Goal: Task Accomplishment & Management: Manage account settings

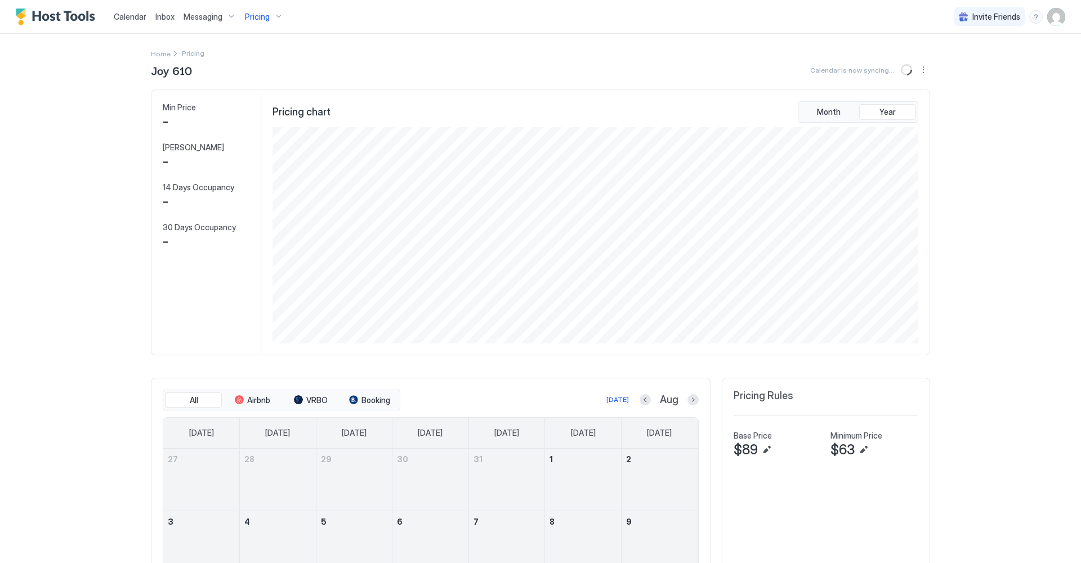
scroll to position [216, 648]
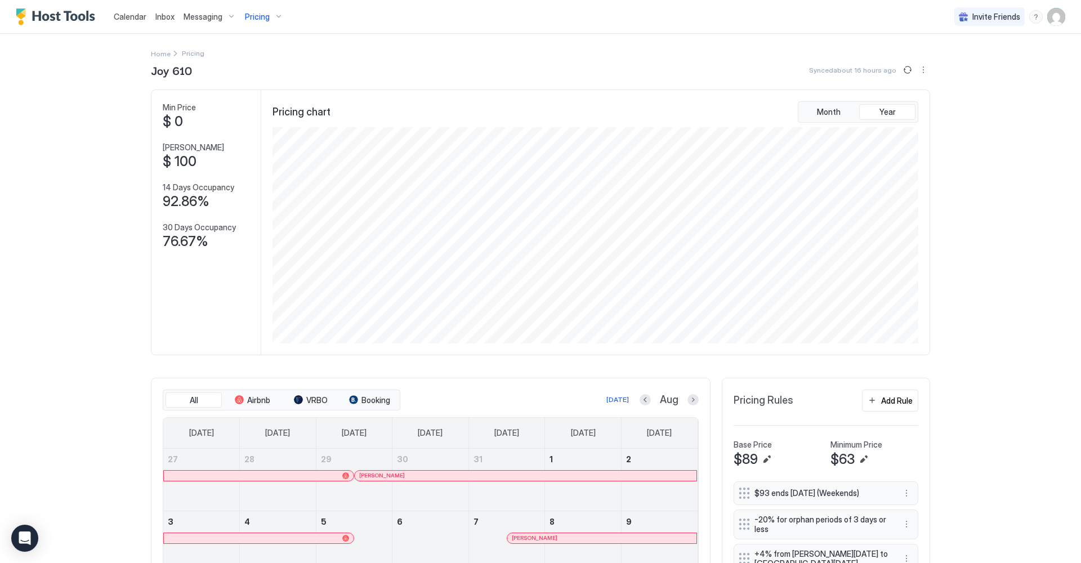
click at [273, 17] on div "Pricing" at bounding box center [264, 16] width 47 height 19
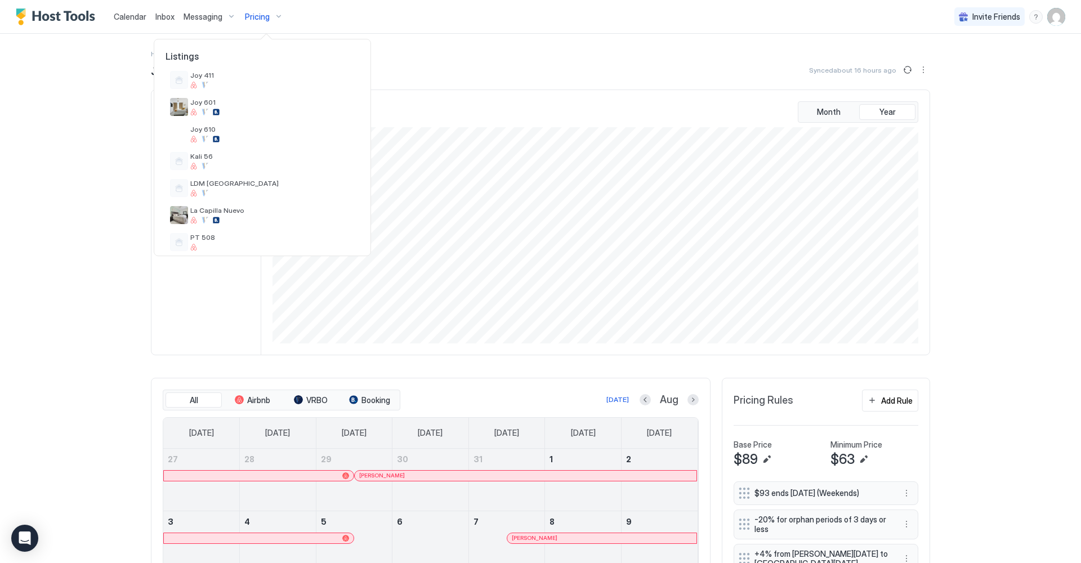
scroll to position [202, 0]
click at [265, 187] on span "LDM [GEOGRAPHIC_DATA]" at bounding box center [272, 185] width 164 height 8
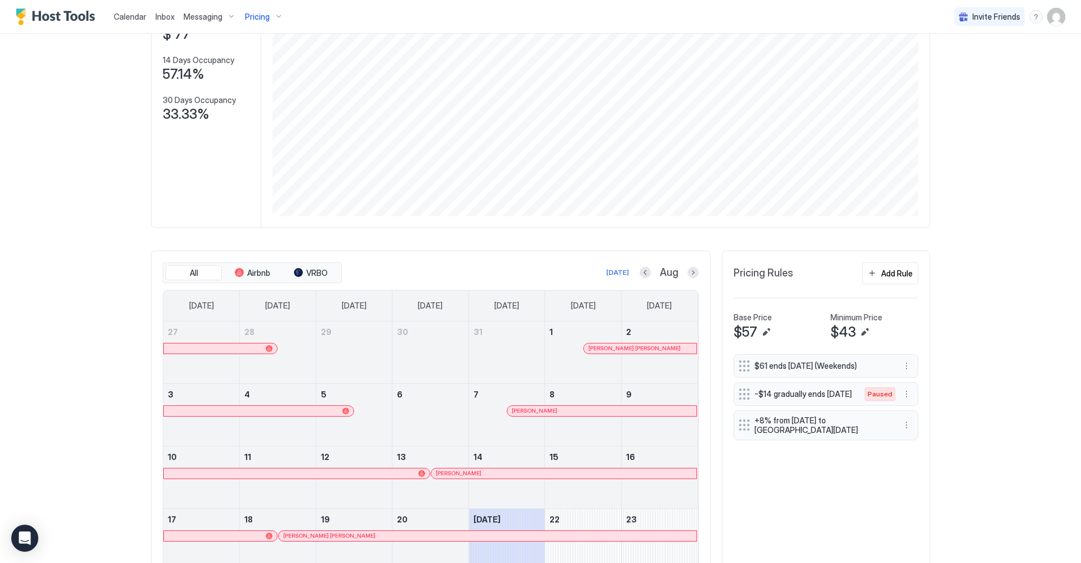
scroll to position [130, 0]
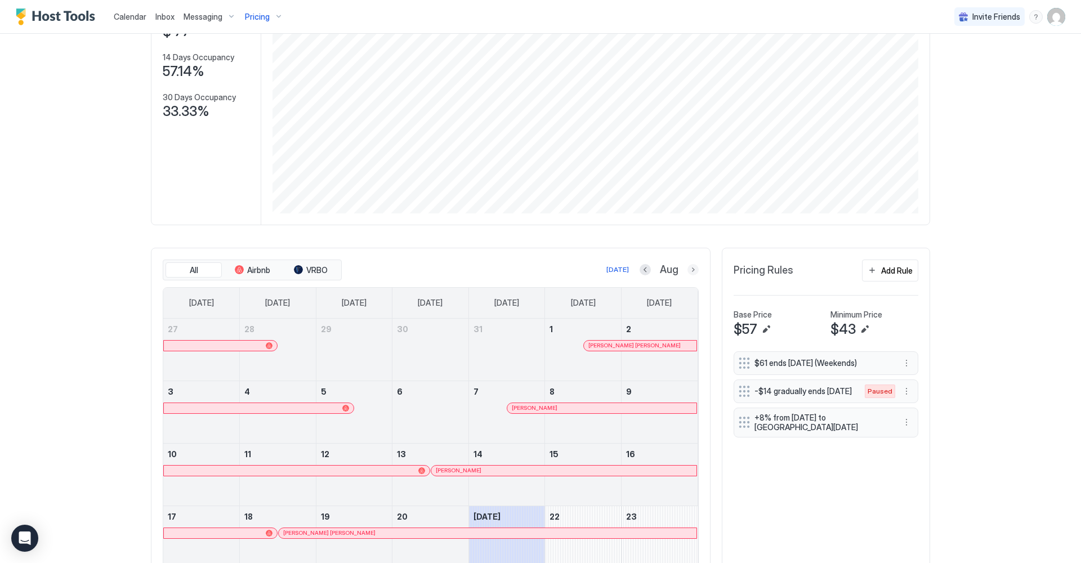
click at [692, 270] on button "Next month" at bounding box center [693, 269] width 11 height 11
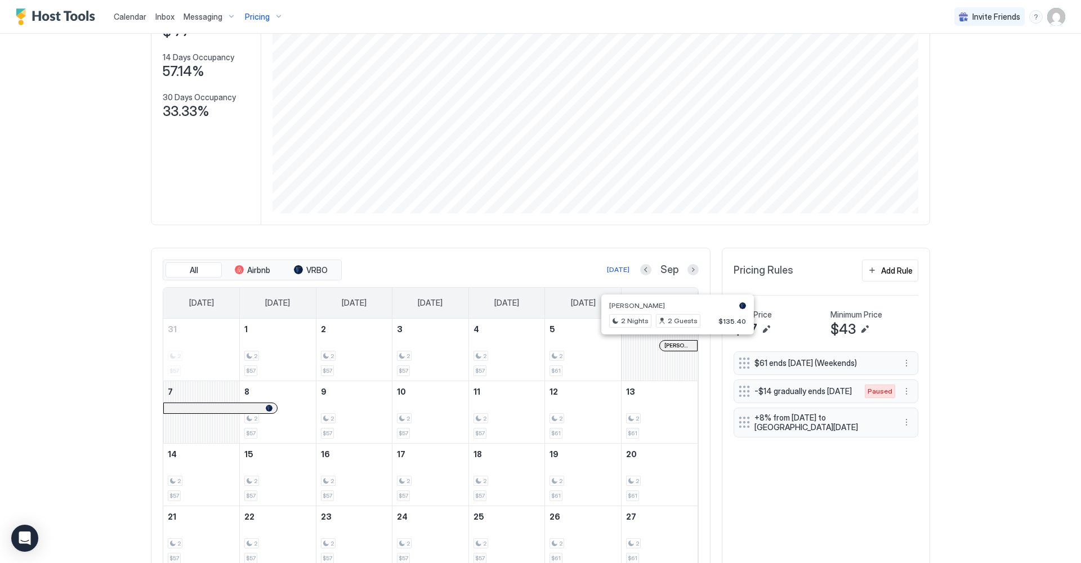
click at [674, 348] on div at bounding box center [673, 345] width 9 height 9
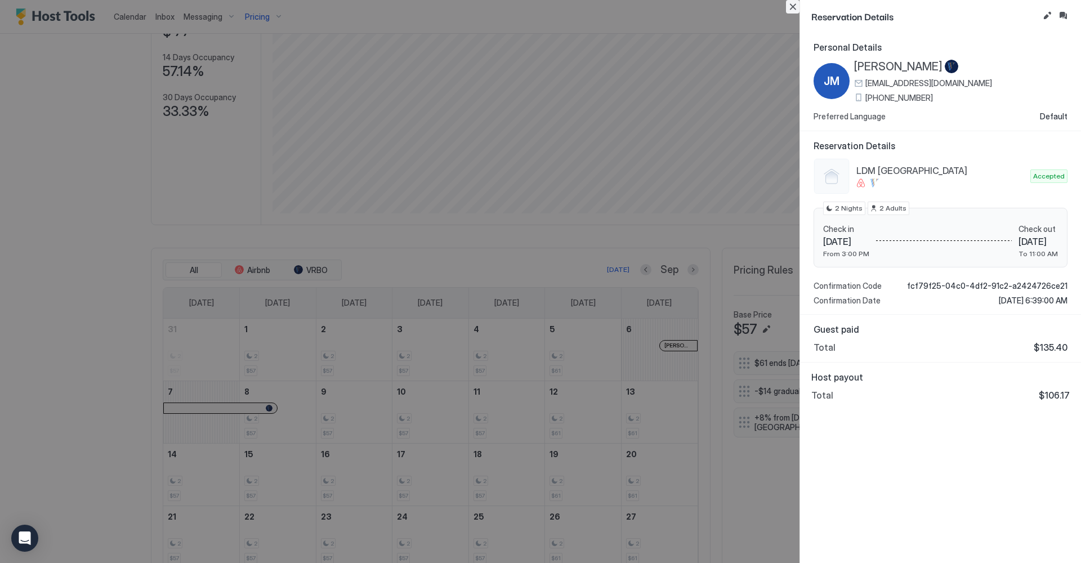
click at [792, 7] on button "Close" at bounding box center [793, 7] width 14 height 14
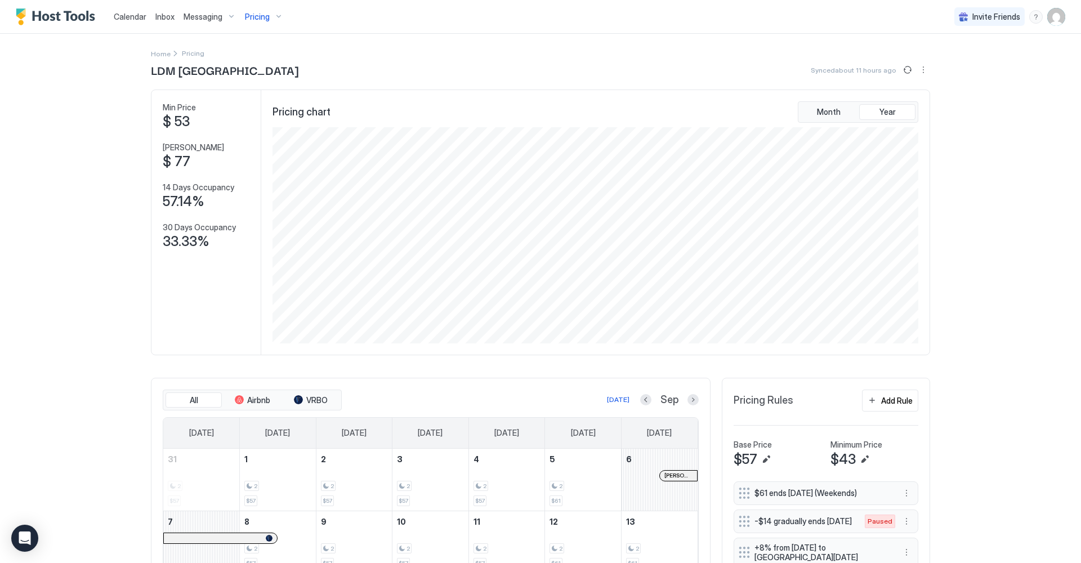
scroll to position [10, 0]
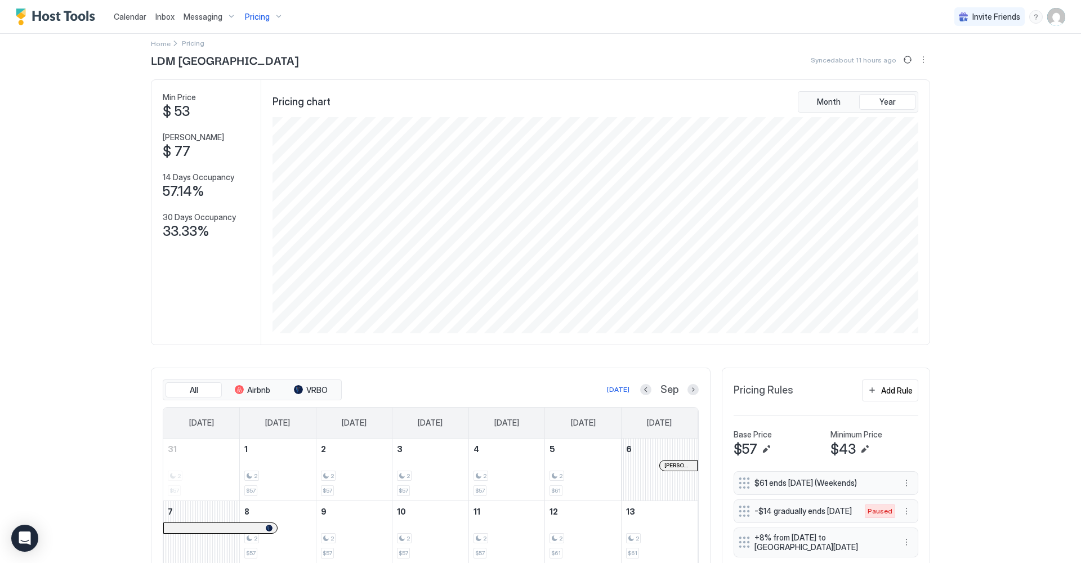
drag, startPoint x: 995, startPoint y: 55, endPoint x: 1055, endPoint y: 21, distance: 68.3
click at [1055, 21] on img "User profile" at bounding box center [1057, 17] width 18 height 18
click at [971, 60] on div "Settings" at bounding box center [993, 64] width 143 height 20
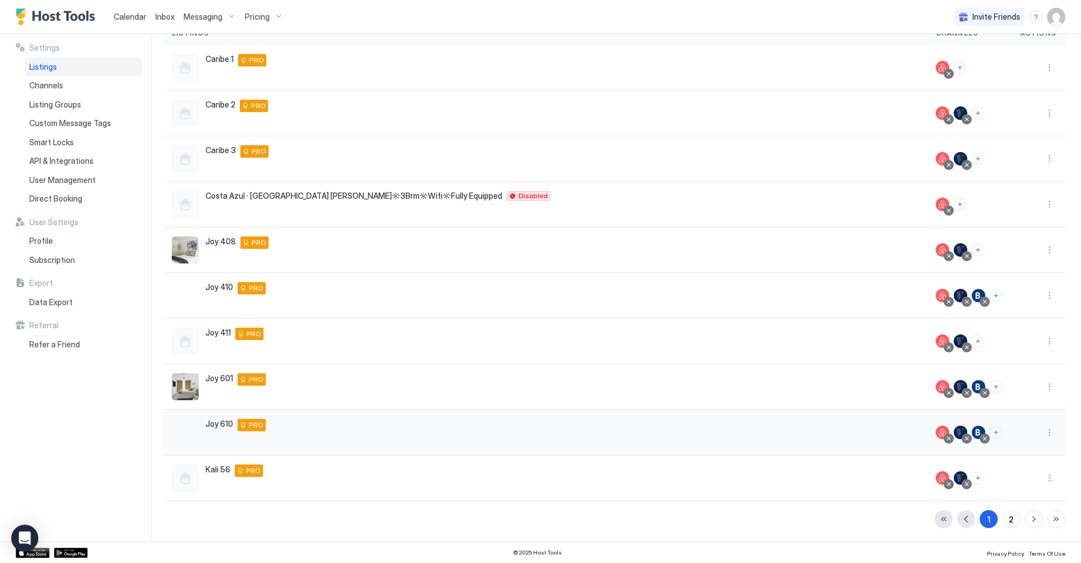
scroll to position [95, 0]
click at [1012, 521] on div "2" at bounding box center [1011, 520] width 5 height 12
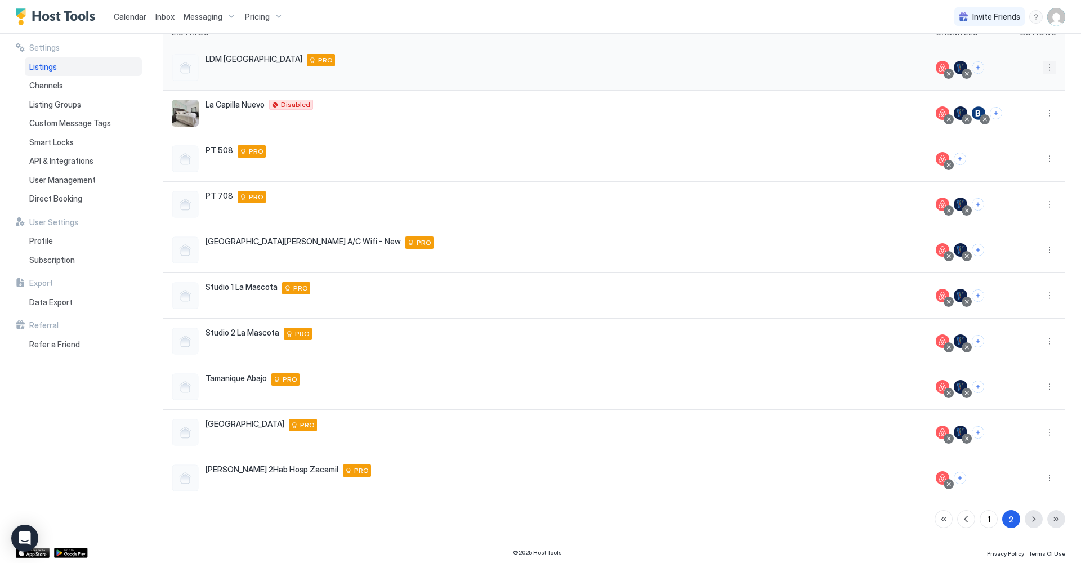
click at [1050, 67] on button "More options" at bounding box center [1050, 68] width 14 height 14
click at [1035, 118] on span "Listing Settings" at bounding box center [1024, 119] width 50 height 8
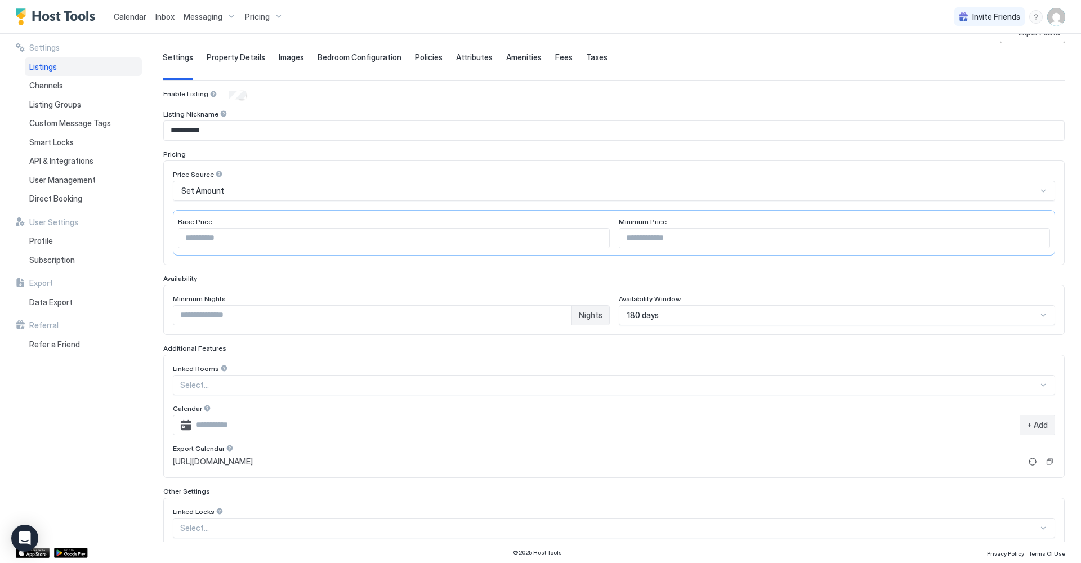
scroll to position [67, 0]
click at [1052, 462] on button "Copy" at bounding box center [1049, 460] width 11 height 11
click at [273, 16] on div "Pricing" at bounding box center [264, 16] width 47 height 19
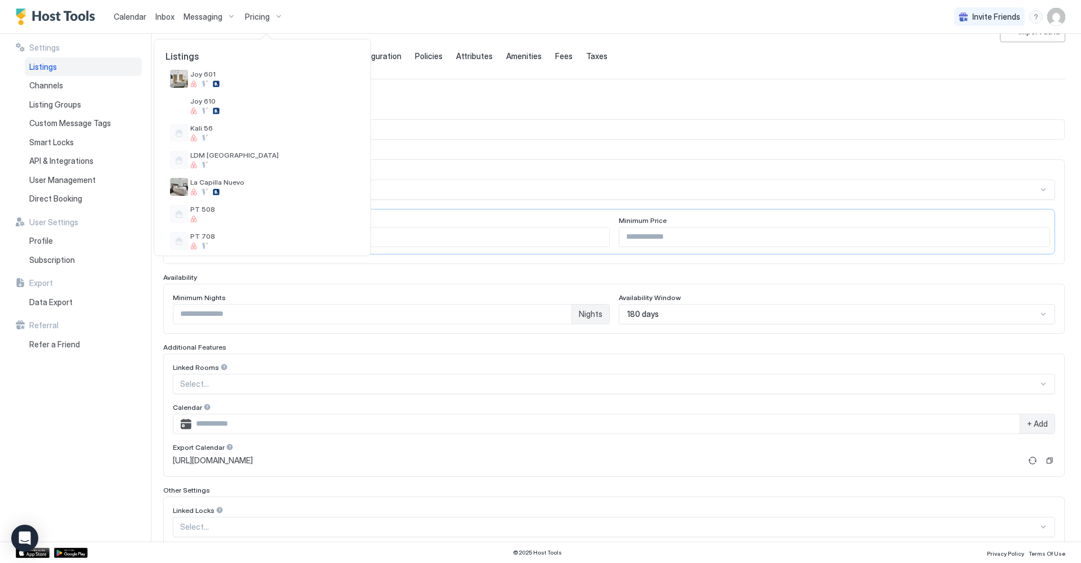
scroll to position [237, 0]
click at [234, 154] on span "LDM [GEOGRAPHIC_DATA]" at bounding box center [272, 150] width 164 height 8
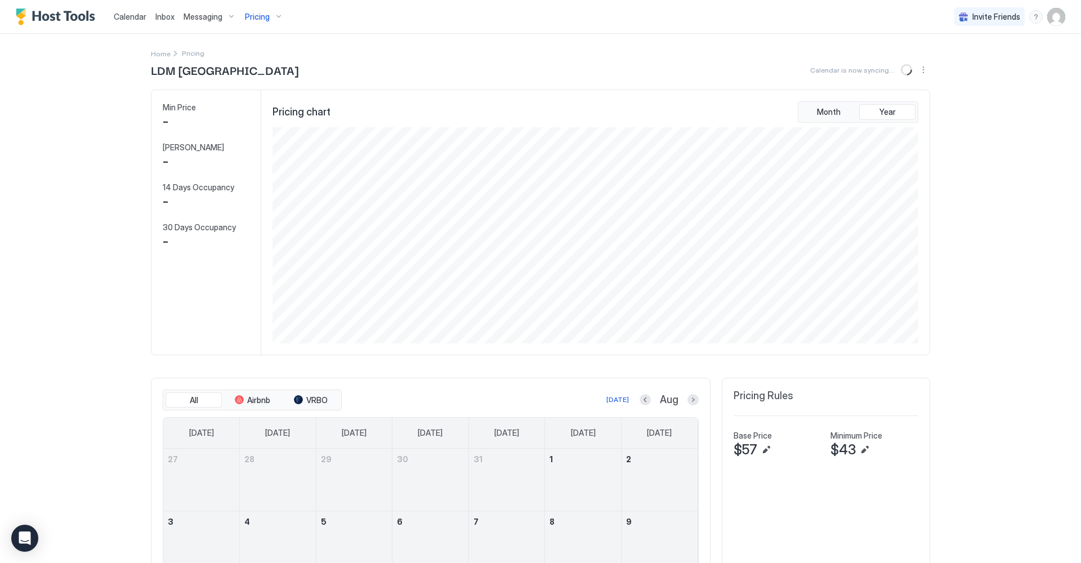
scroll to position [216, 648]
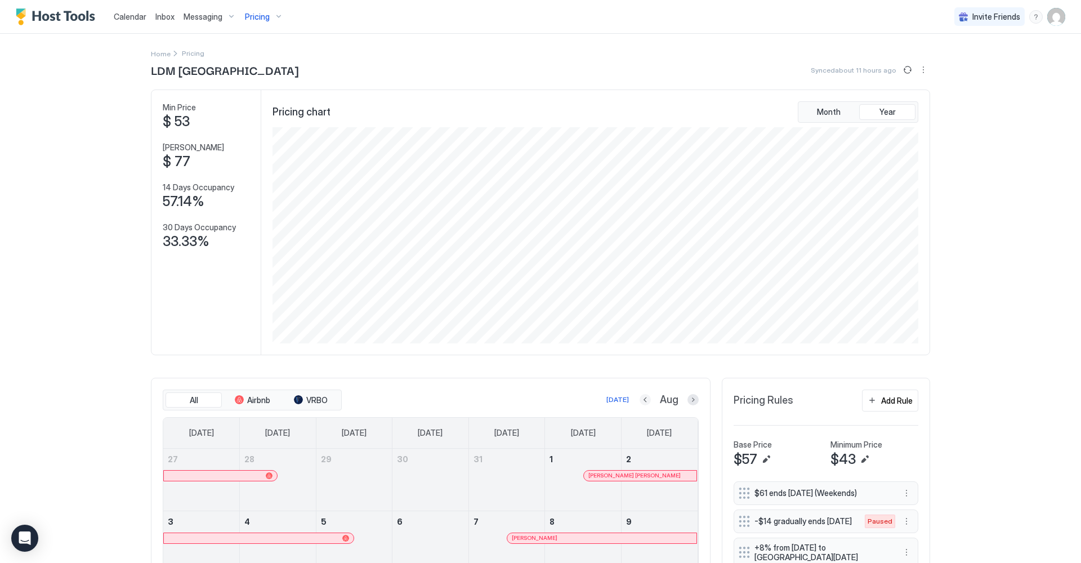
click at [644, 402] on button "Previous month" at bounding box center [645, 399] width 11 height 11
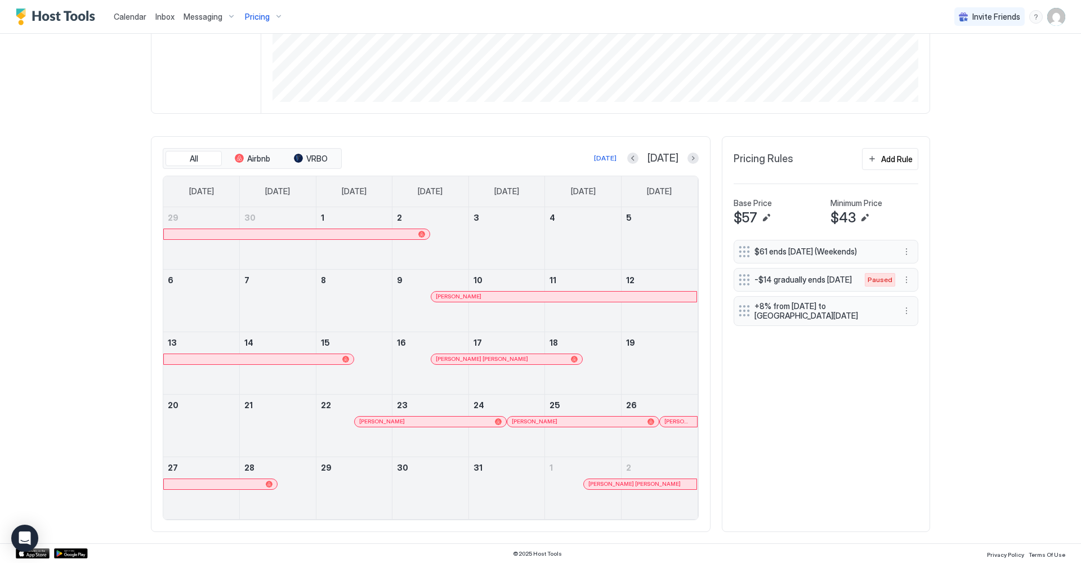
scroll to position [241, 0]
click at [342, 236] on div at bounding box center [342, 234] width 9 height 9
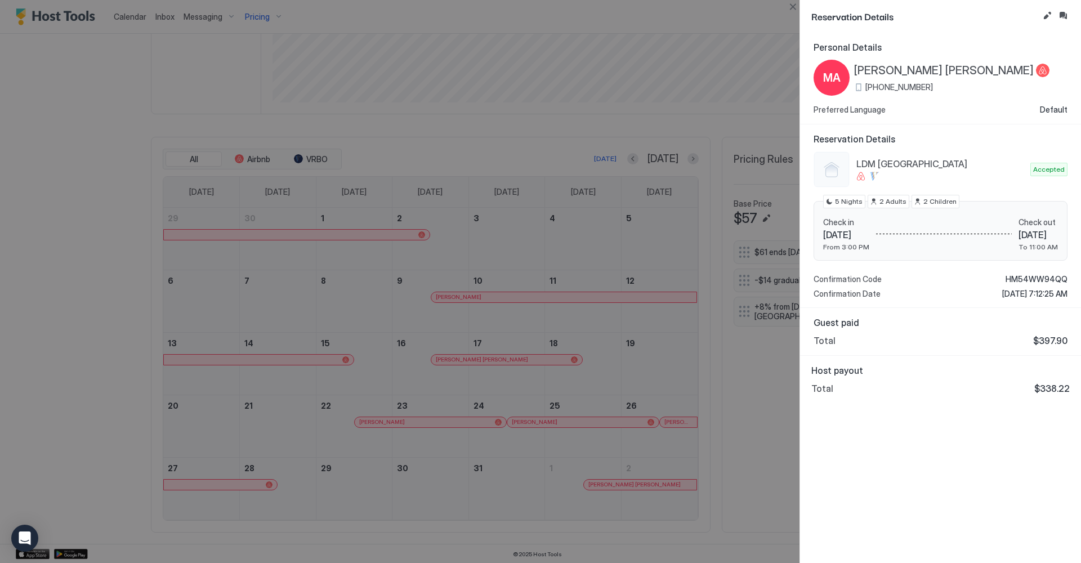
click at [443, 297] on div at bounding box center [540, 281] width 1081 height 563
click at [793, 13] on button "Close" at bounding box center [793, 7] width 14 height 14
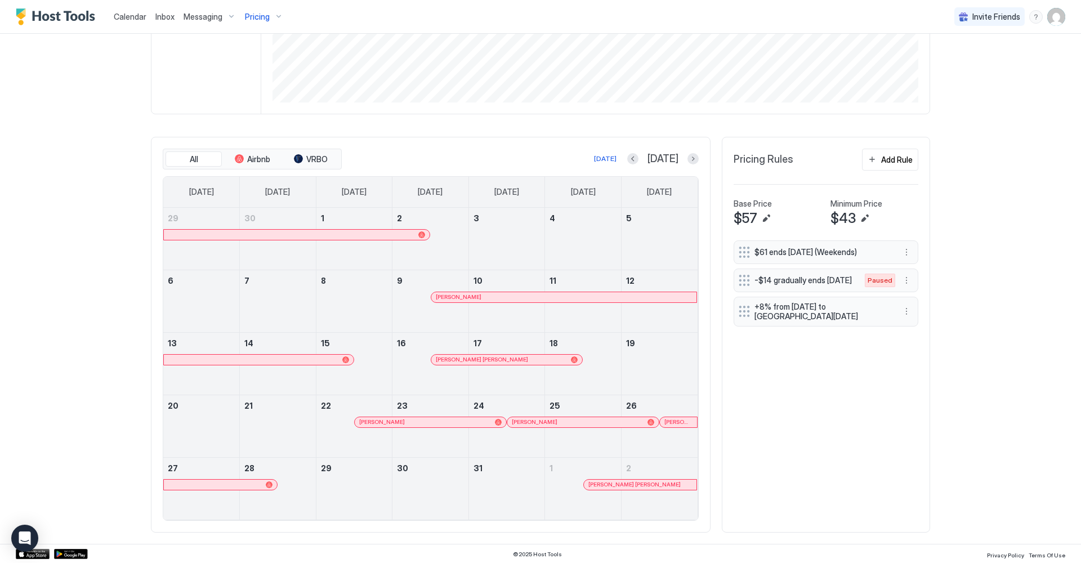
click at [442, 296] on div at bounding box center [440, 297] width 9 height 9
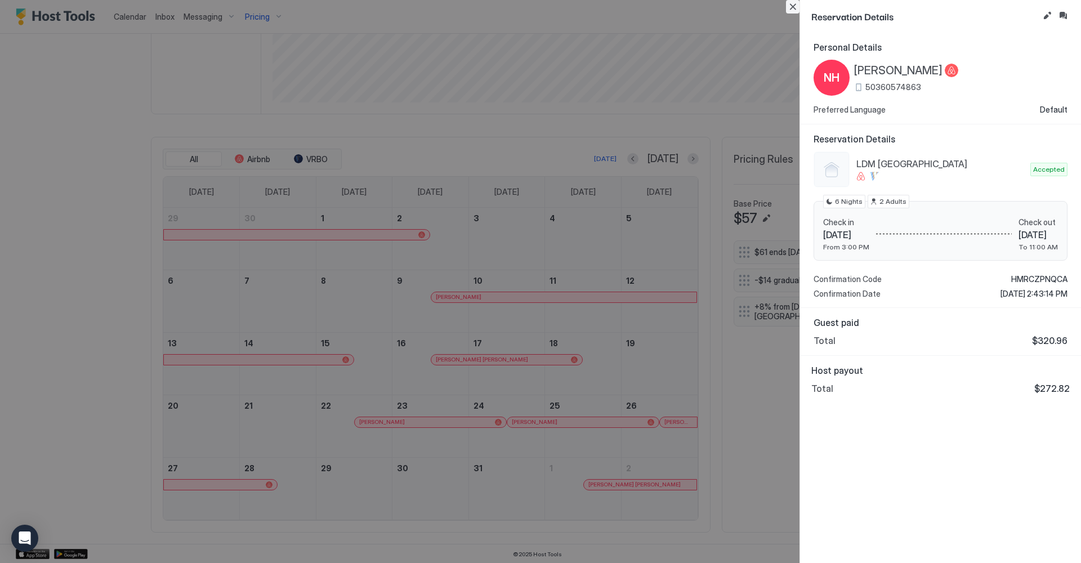
click at [794, 7] on button "Close" at bounding box center [793, 7] width 14 height 14
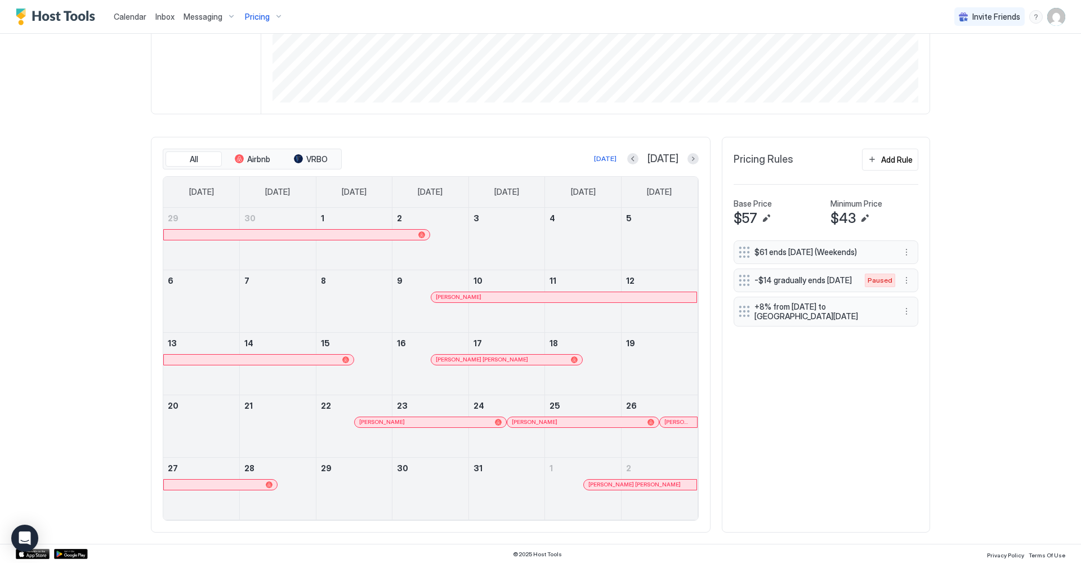
click at [459, 356] on span "[PERSON_NAME] [PERSON_NAME]" at bounding box center [482, 359] width 92 height 7
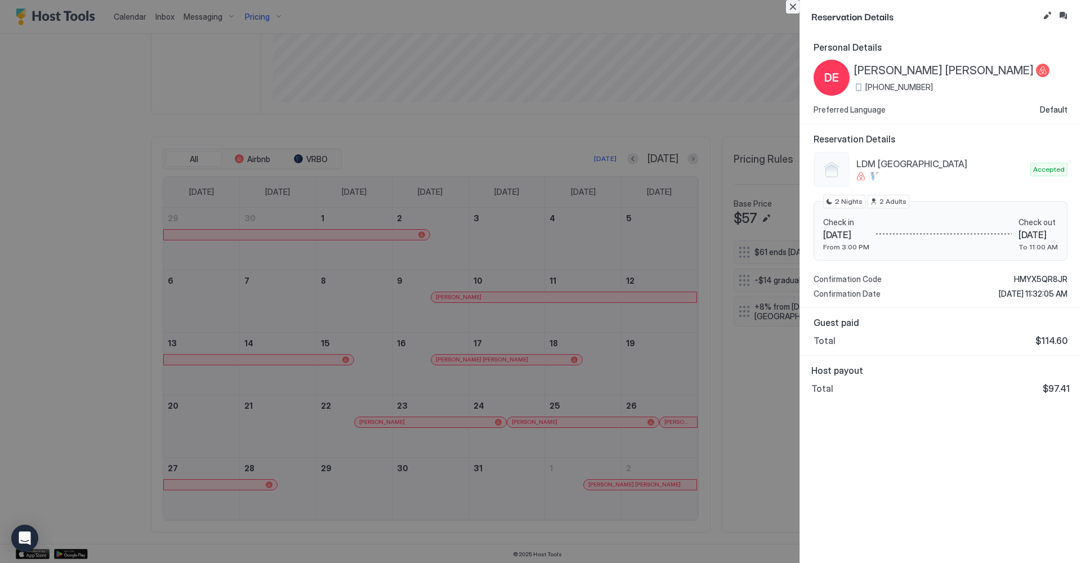
click at [791, 6] on button "Close" at bounding box center [793, 7] width 14 height 14
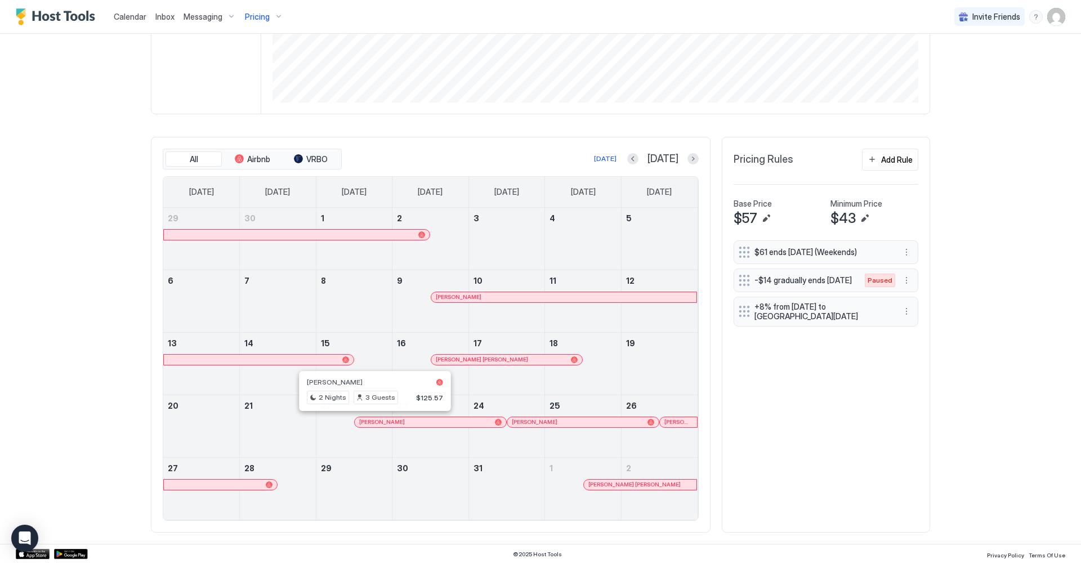
click at [370, 421] on div at bounding box center [370, 422] width 9 height 9
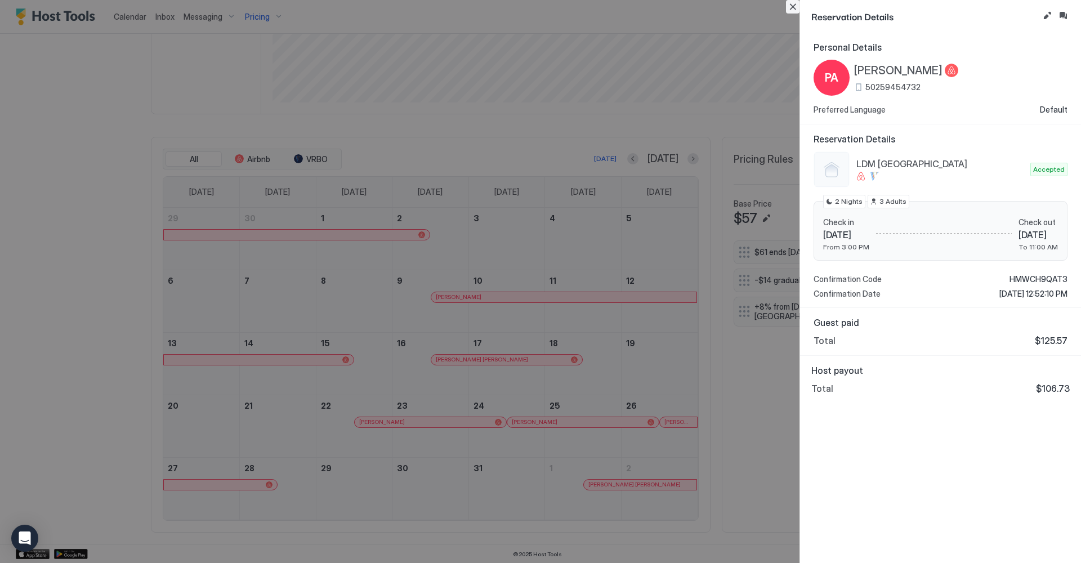
click at [795, 10] on button "Close" at bounding box center [793, 7] width 14 height 14
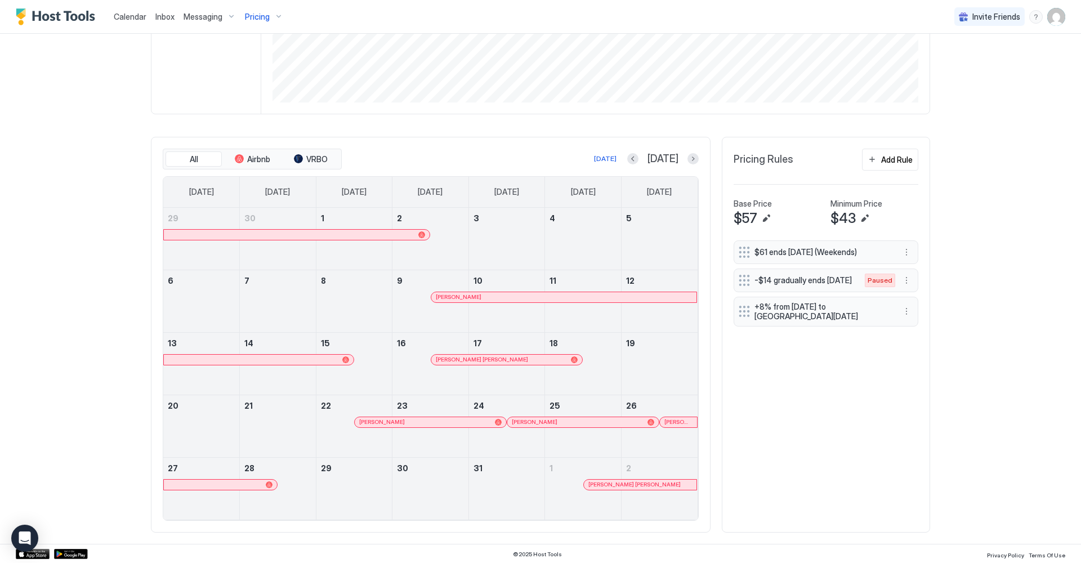
click at [520, 418] on span "[PERSON_NAME]" at bounding box center [535, 421] width 46 height 7
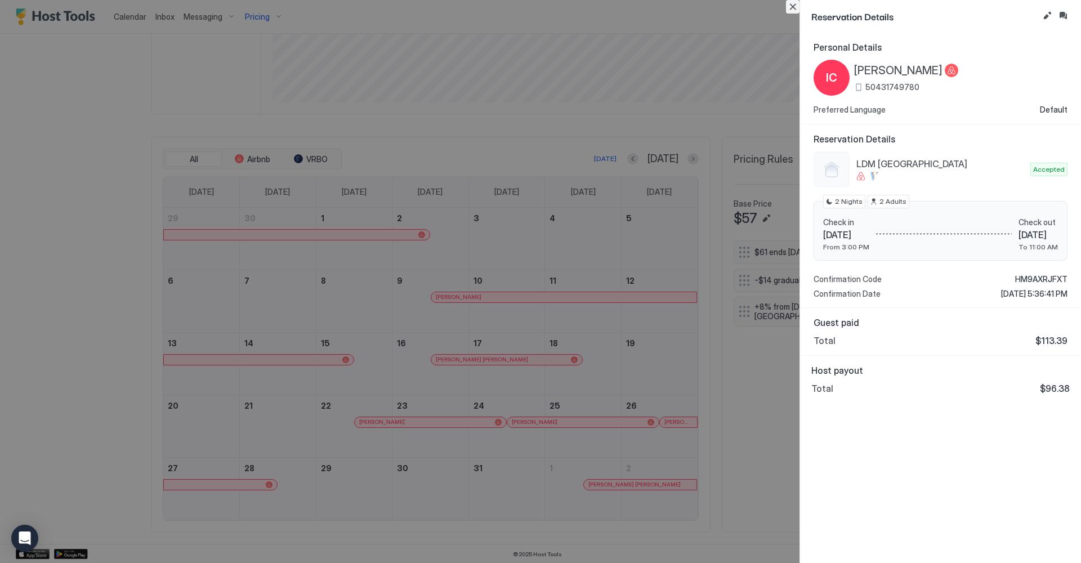
click at [794, 6] on button "Close" at bounding box center [793, 7] width 14 height 14
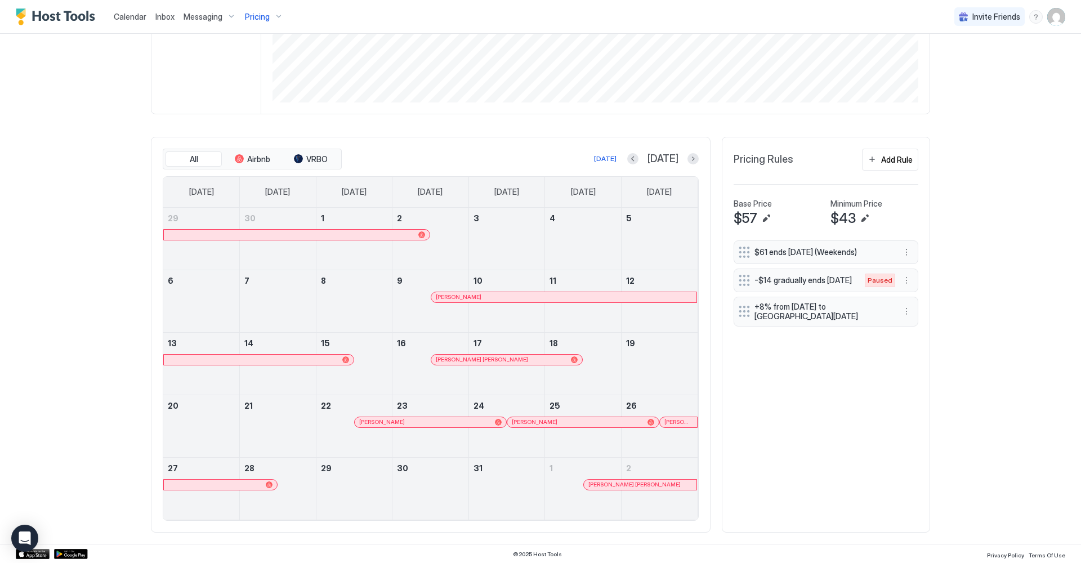
scroll to position [239, 0]
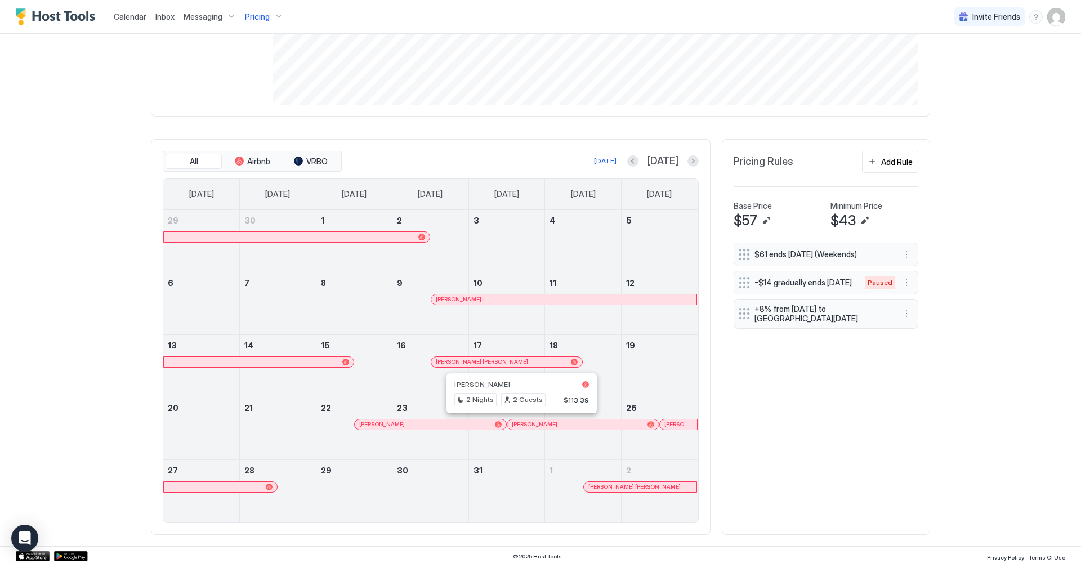
click at [525, 424] on div at bounding box center [524, 424] width 9 height 9
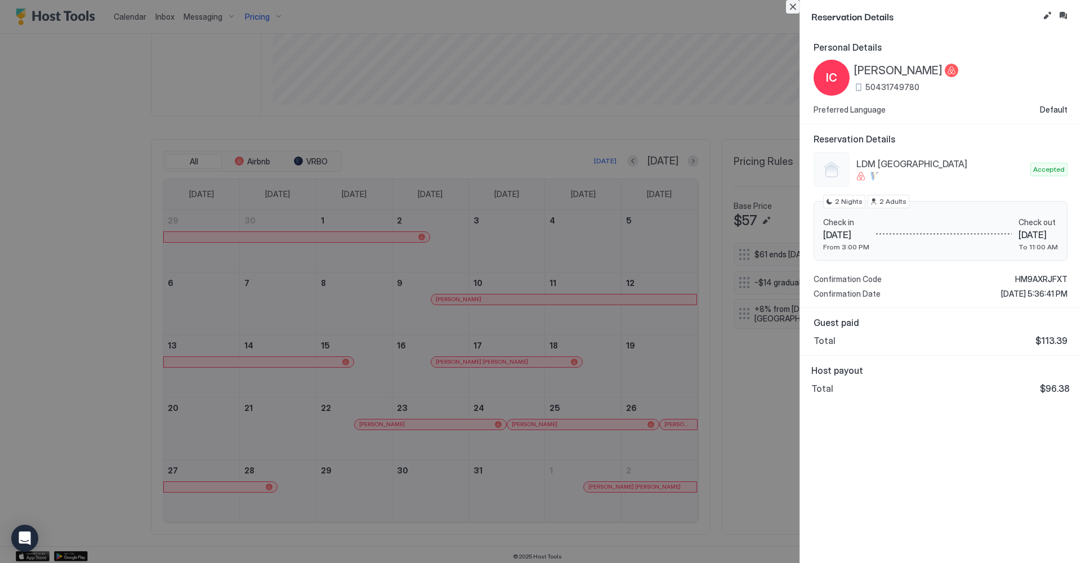
click at [794, 6] on button "Close" at bounding box center [793, 7] width 14 height 14
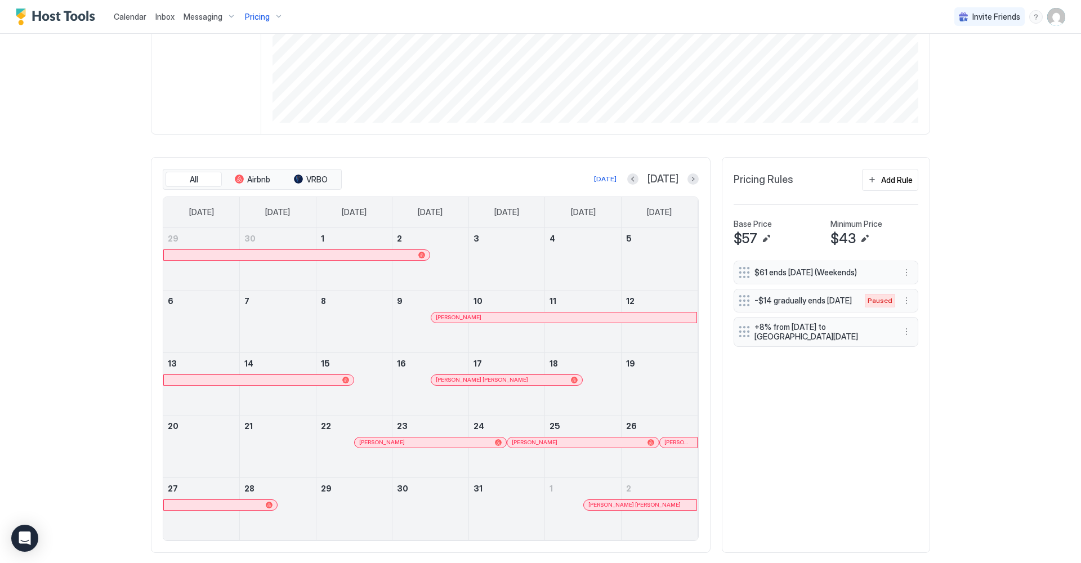
scroll to position [220, 0]
click at [670, 440] on div at bounding box center [670, 443] width 9 height 9
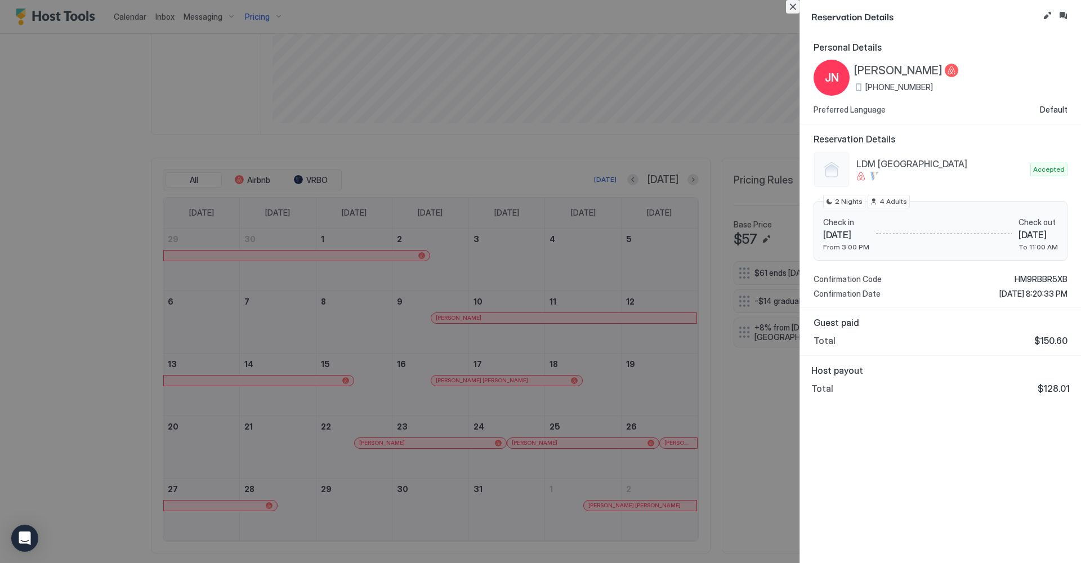
click at [791, 6] on button "Close" at bounding box center [793, 7] width 14 height 14
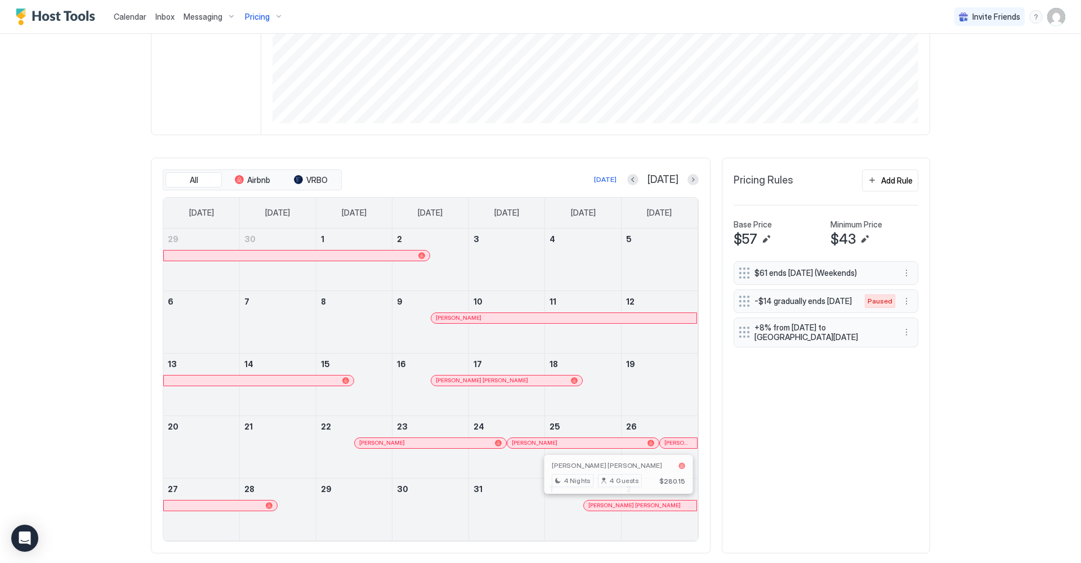
click at [614, 504] on div at bounding box center [613, 505] width 9 height 9
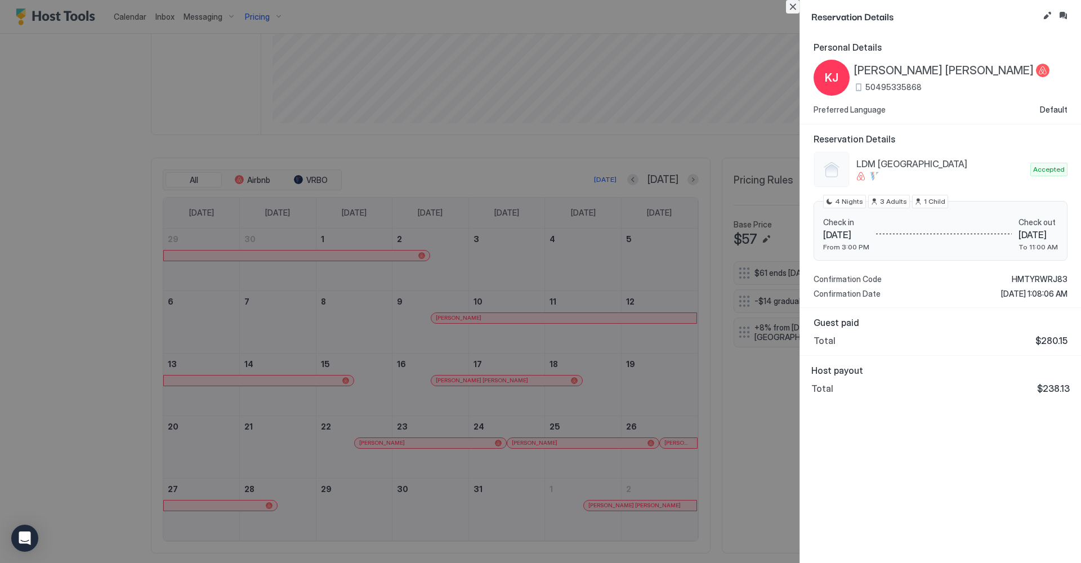
click at [792, 9] on button "Close" at bounding box center [793, 7] width 14 height 14
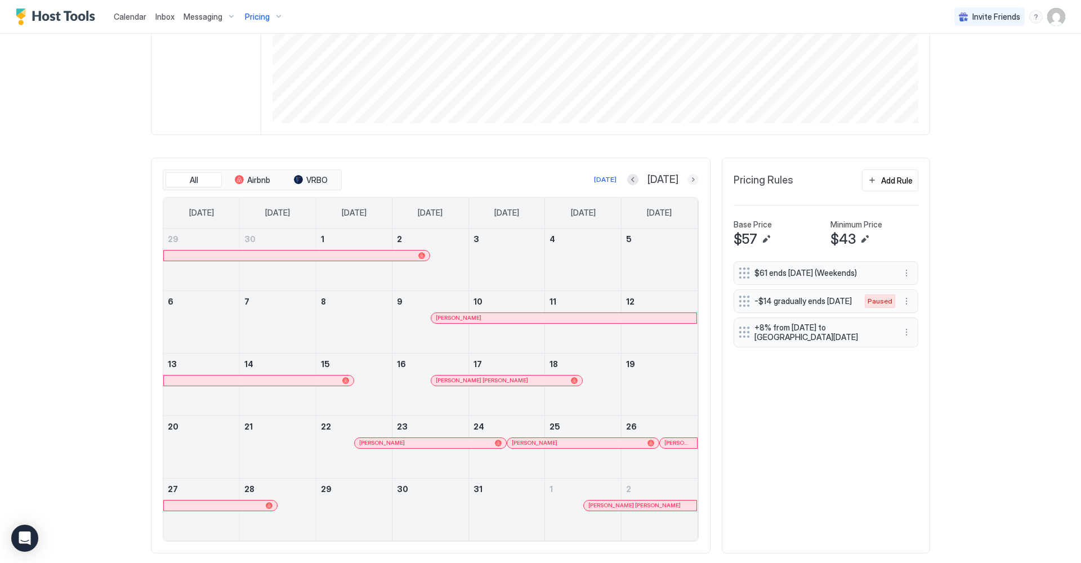
click at [689, 176] on button "Next month" at bounding box center [693, 179] width 11 height 11
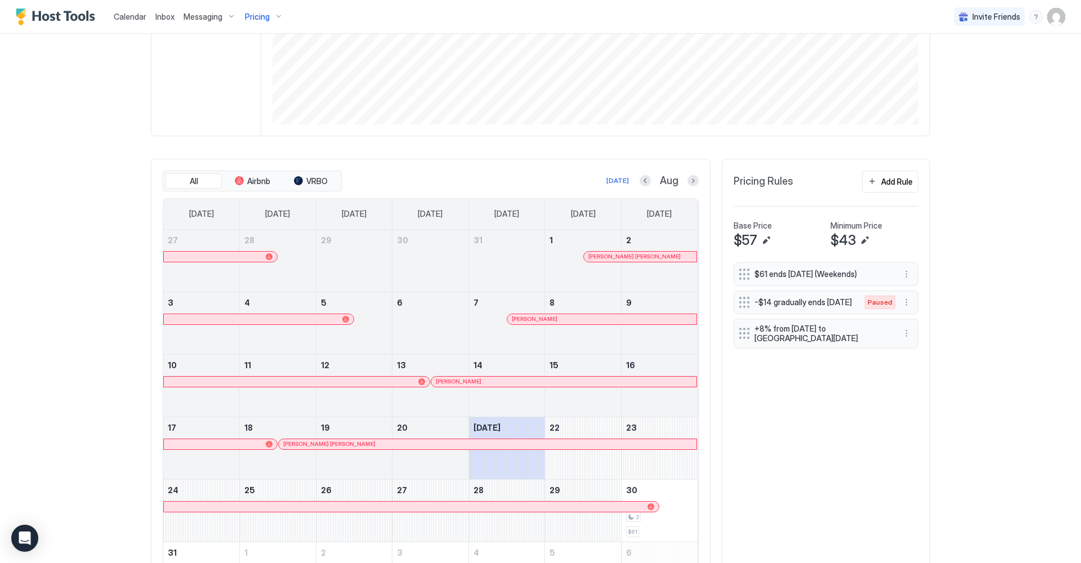
click at [516, 319] on div at bounding box center [515, 319] width 9 height 9
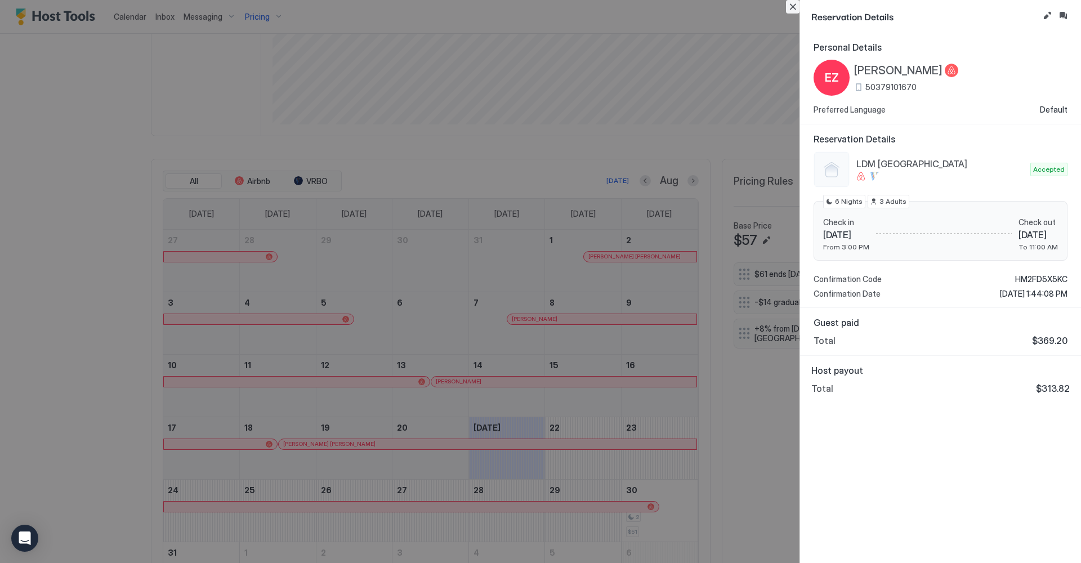
click at [793, 6] on button "Close" at bounding box center [793, 7] width 14 height 14
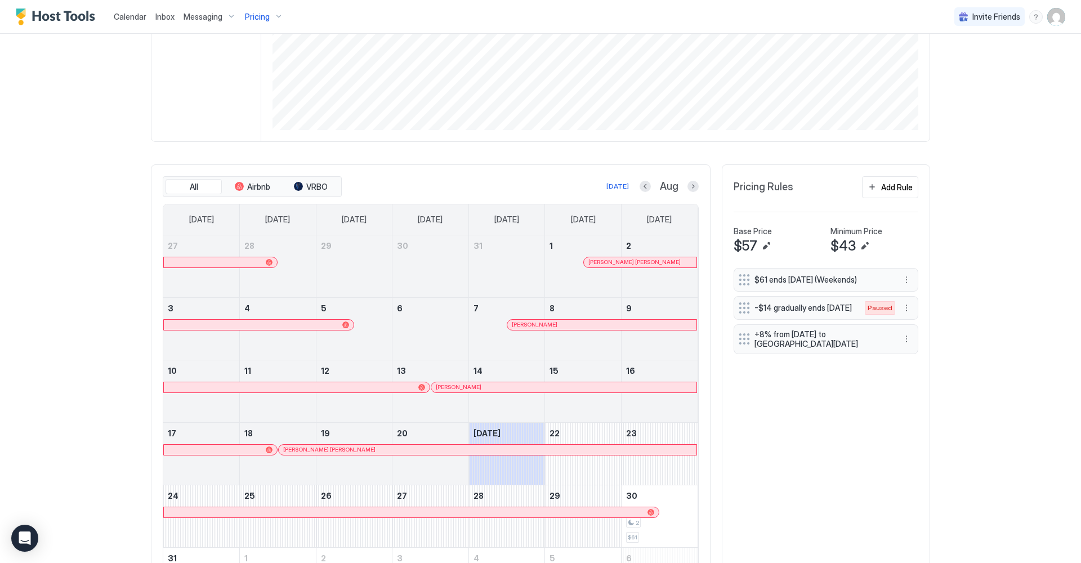
scroll to position [215, 0]
click at [450, 387] on div at bounding box center [449, 386] width 9 height 9
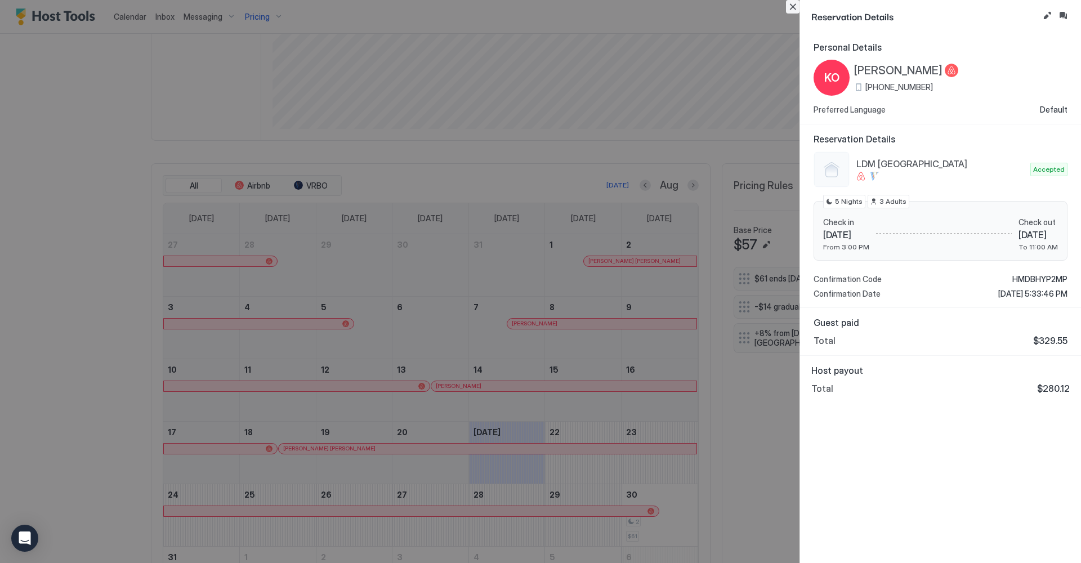
click at [791, 8] on button "Close" at bounding box center [793, 7] width 14 height 14
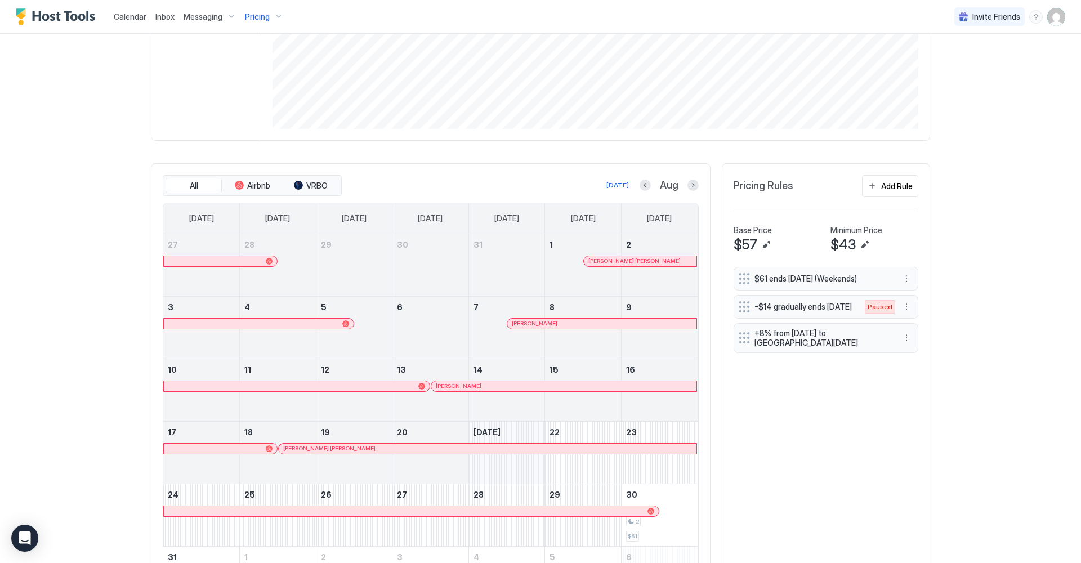
scroll to position [199, 0]
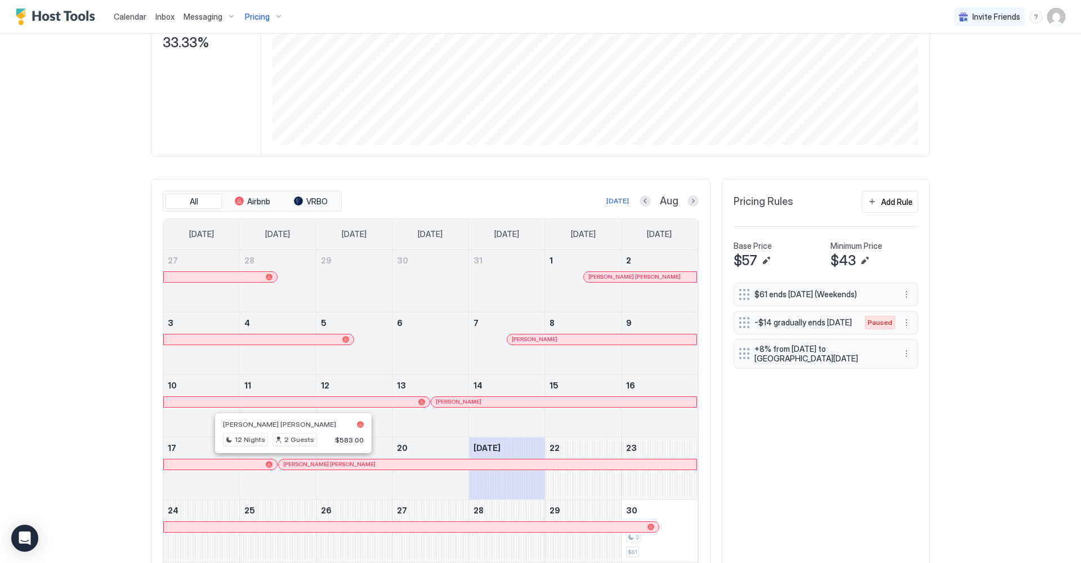
click at [292, 461] on div at bounding box center [292, 464] width 9 height 9
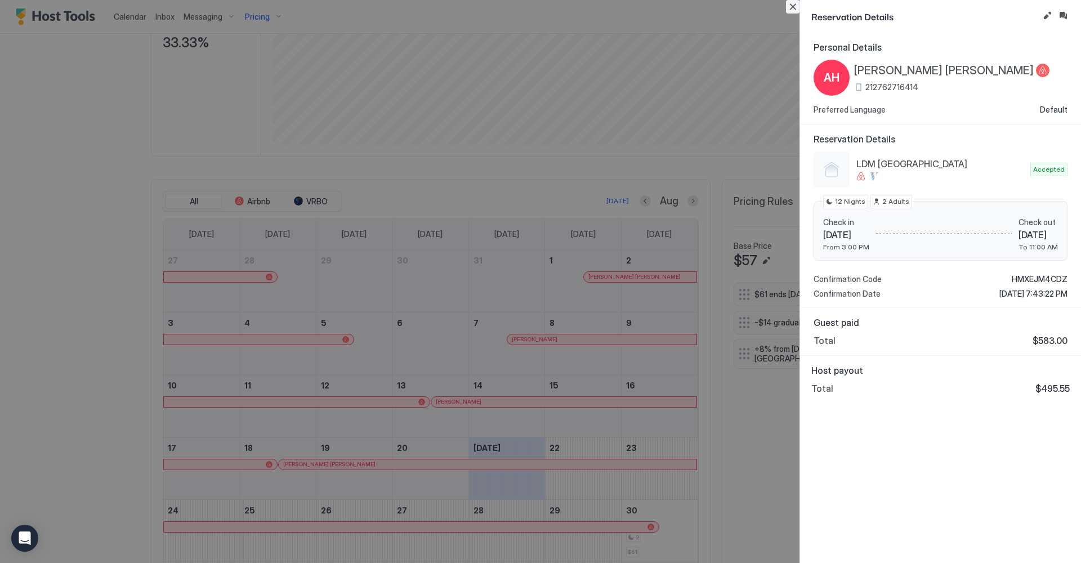
click at [792, 6] on button "Close" at bounding box center [793, 7] width 14 height 14
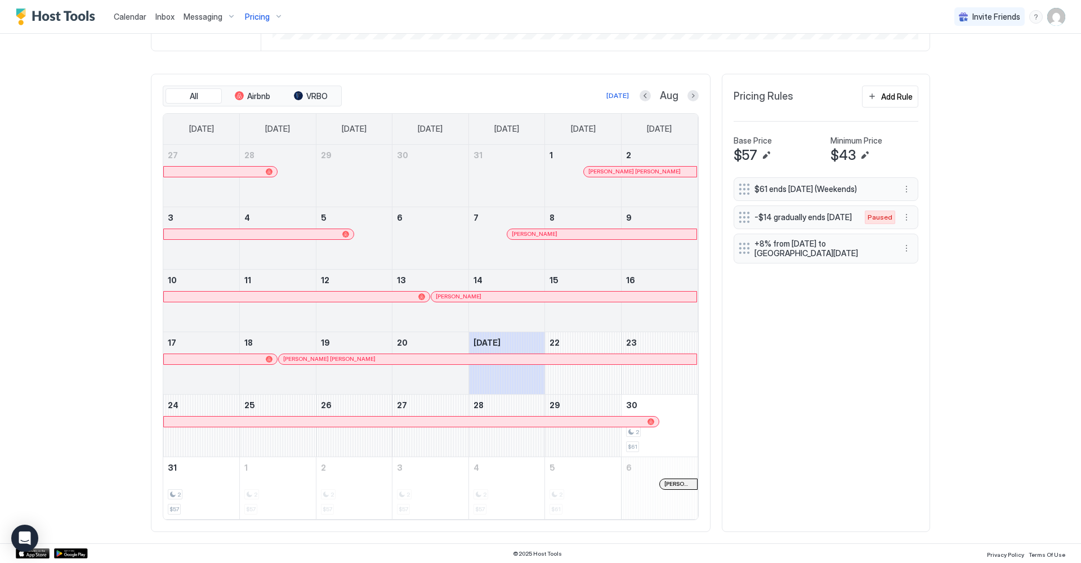
scroll to position [304, 0]
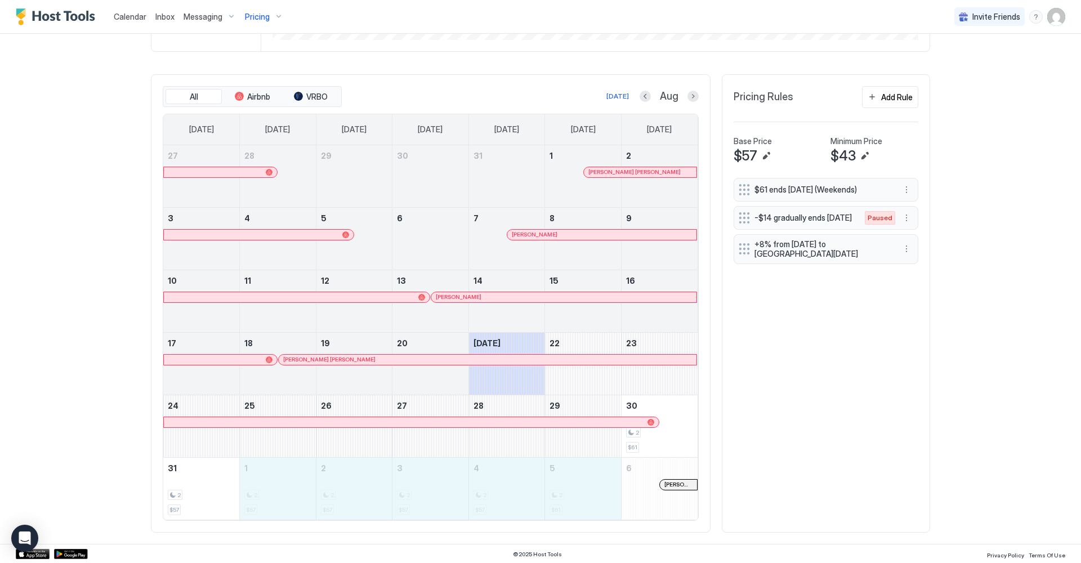
drag, startPoint x: 277, startPoint y: 475, endPoint x: 594, endPoint y: 492, distance: 318.1
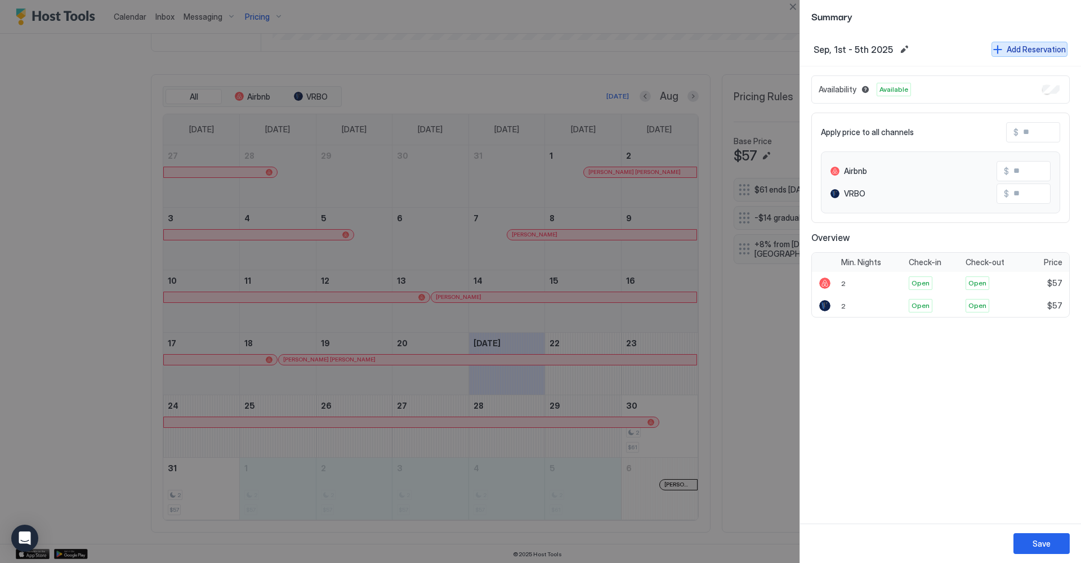
click at [1000, 49] on button "Add Reservation" at bounding box center [1030, 49] width 76 height 15
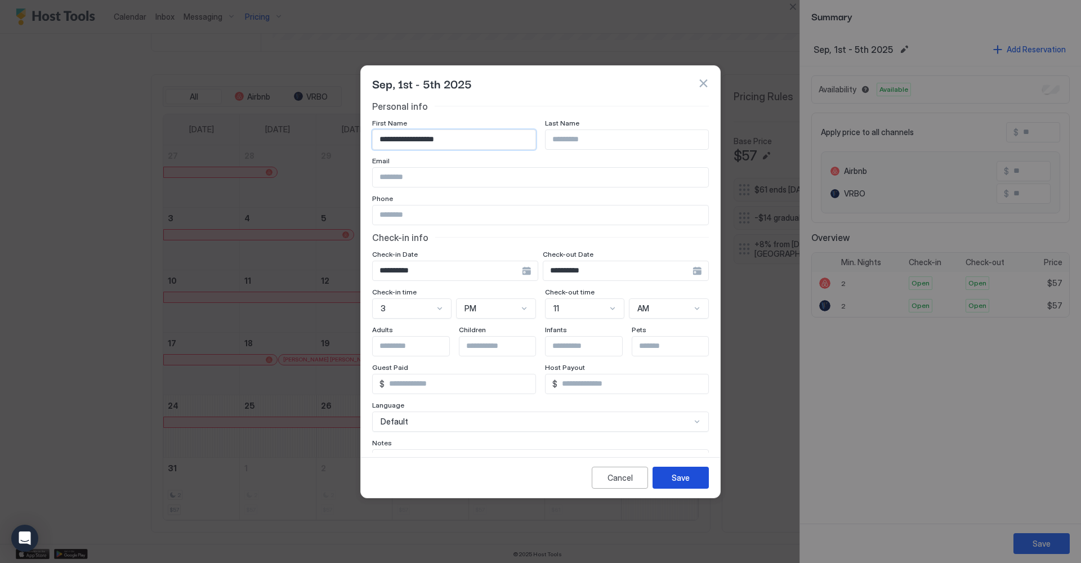
type input "**********"
click at [676, 479] on div "Save" at bounding box center [681, 478] width 18 height 12
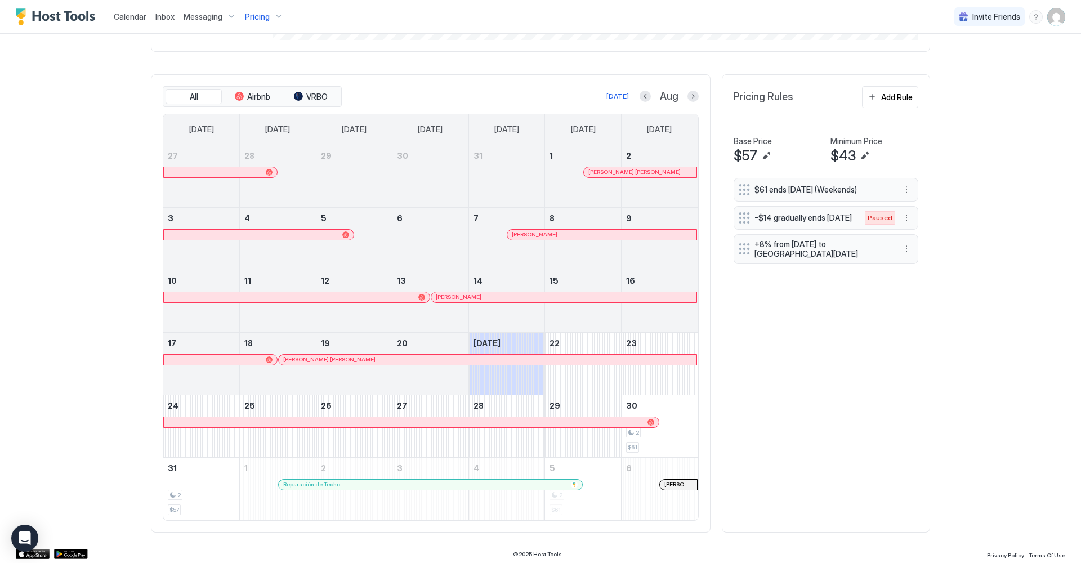
click at [287, 358] on div at bounding box center [286, 359] width 9 height 9
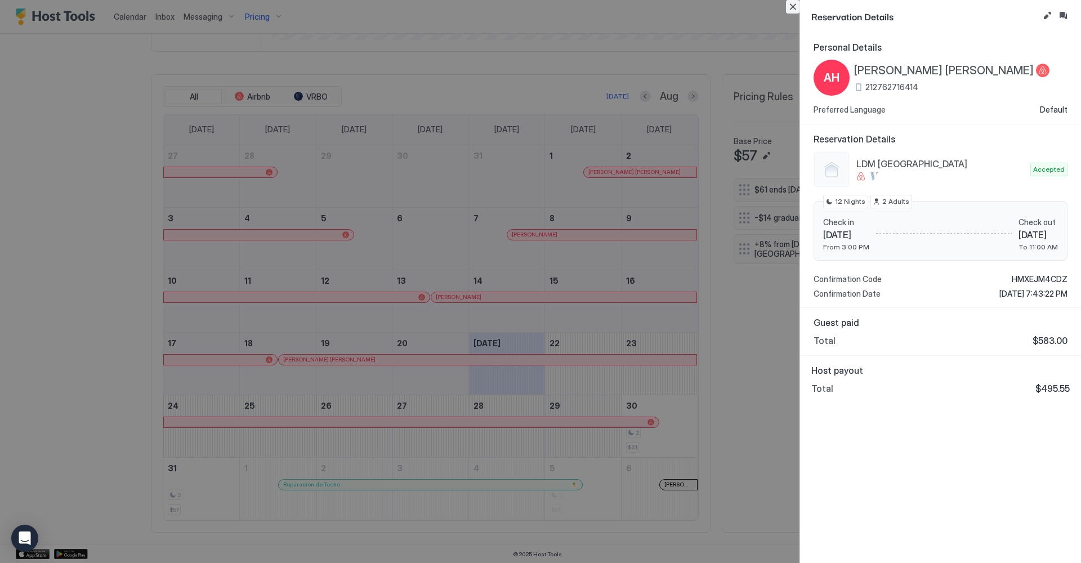
click at [794, 4] on button "Close" at bounding box center [793, 7] width 14 height 14
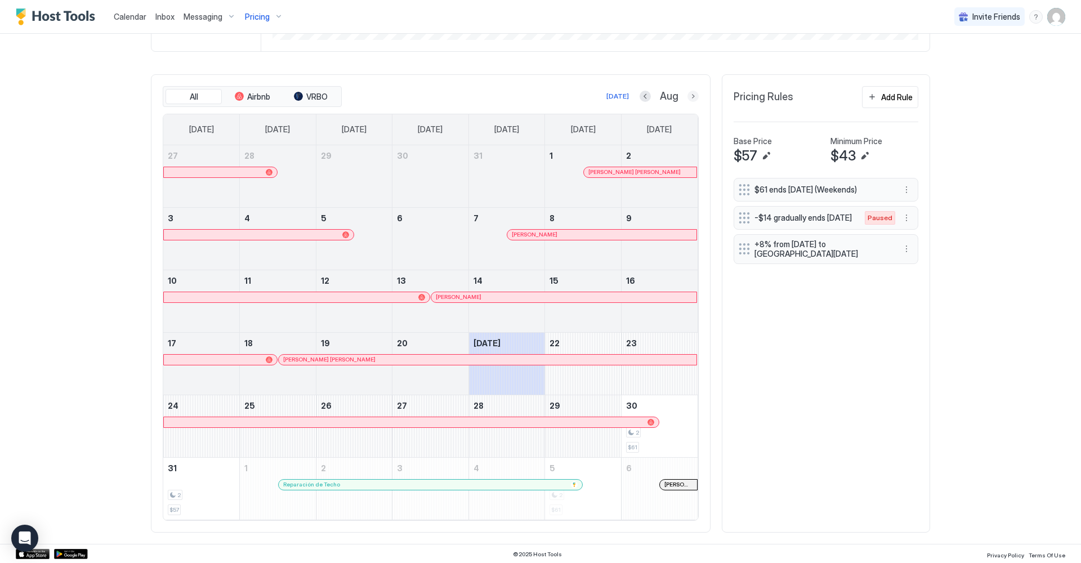
click at [693, 97] on button "Next month" at bounding box center [693, 96] width 11 height 11
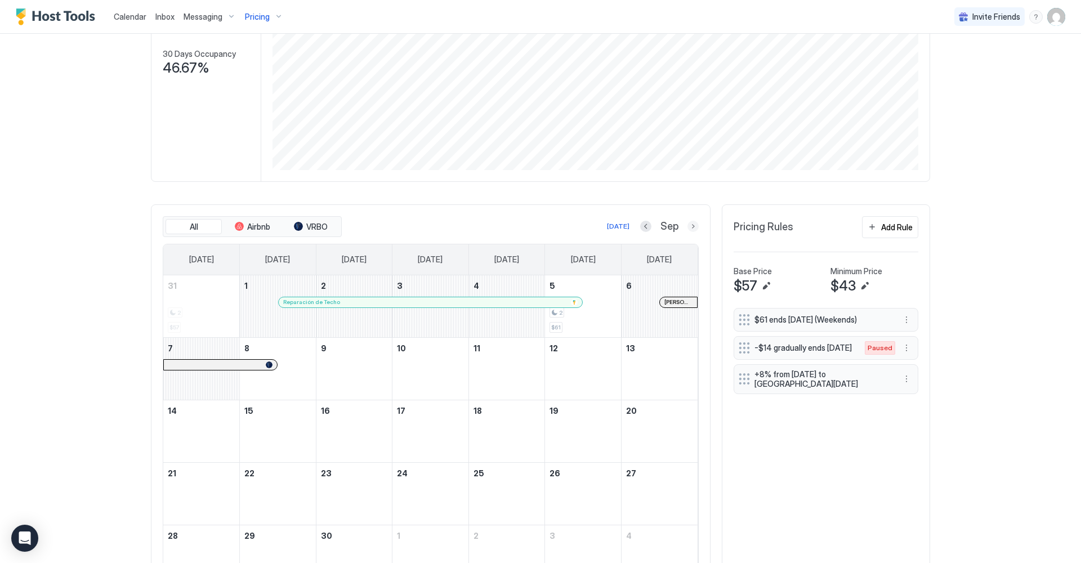
click at [689, 228] on button "Next month" at bounding box center [693, 226] width 11 height 11
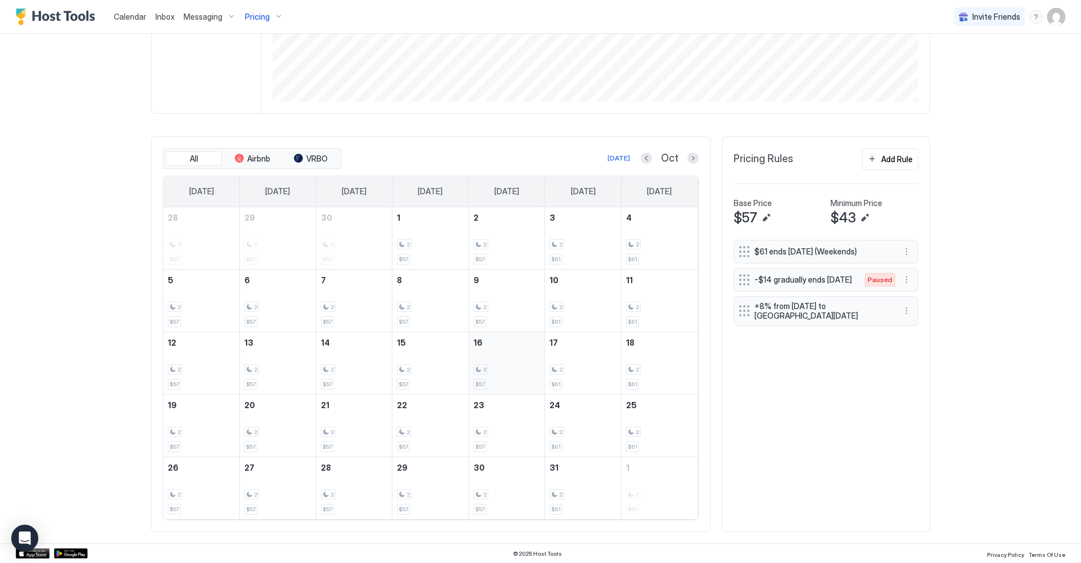
scroll to position [241, 0]
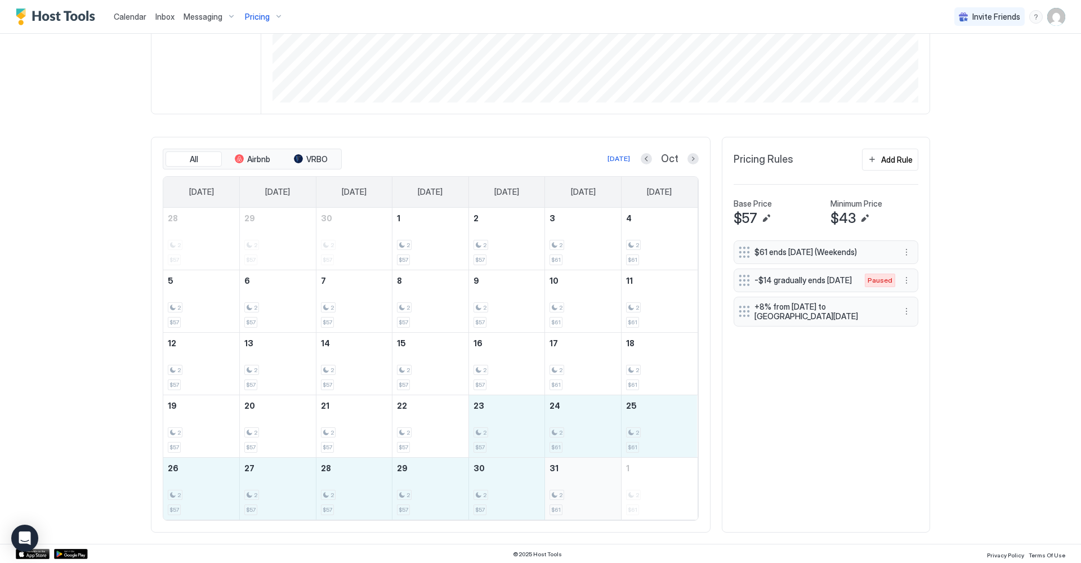
drag, startPoint x: 502, startPoint y: 417, endPoint x: 557, endPoint y: 473, distance: 78.5
click at [557, 473] on tbody "28 2 $57 29 2 $57 30 2 $57 1 2 $57 2 2 $57 3 2 $61 4 2 $61 5 2 $57 6 2 $57 7 2 …" at bounding box center [430, 364] width 535 height 312
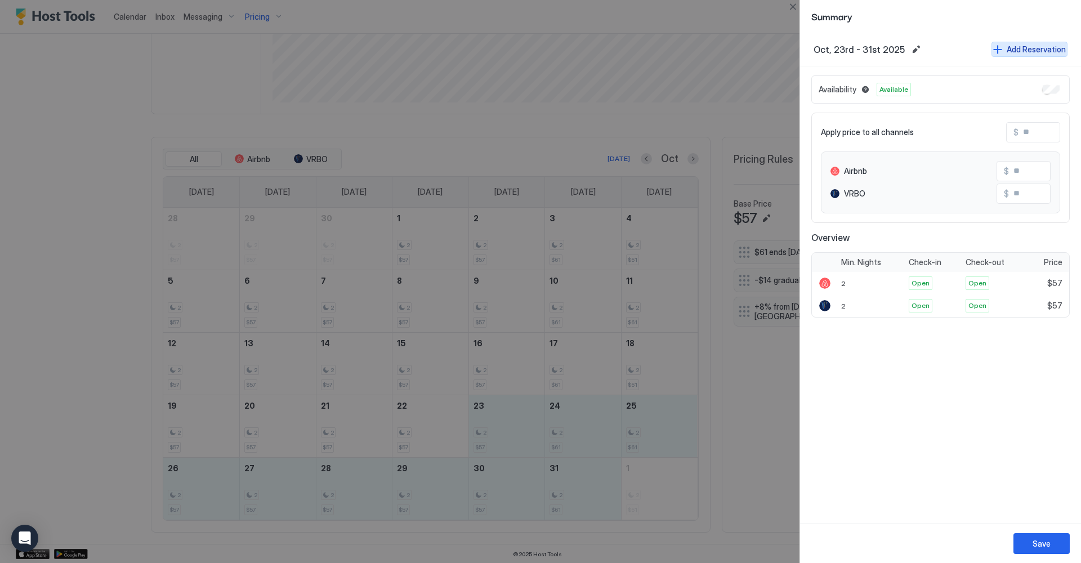
click at [1006, 49] on button "Add Reservation" at bounding box center [1030, 49] width 76 height 15
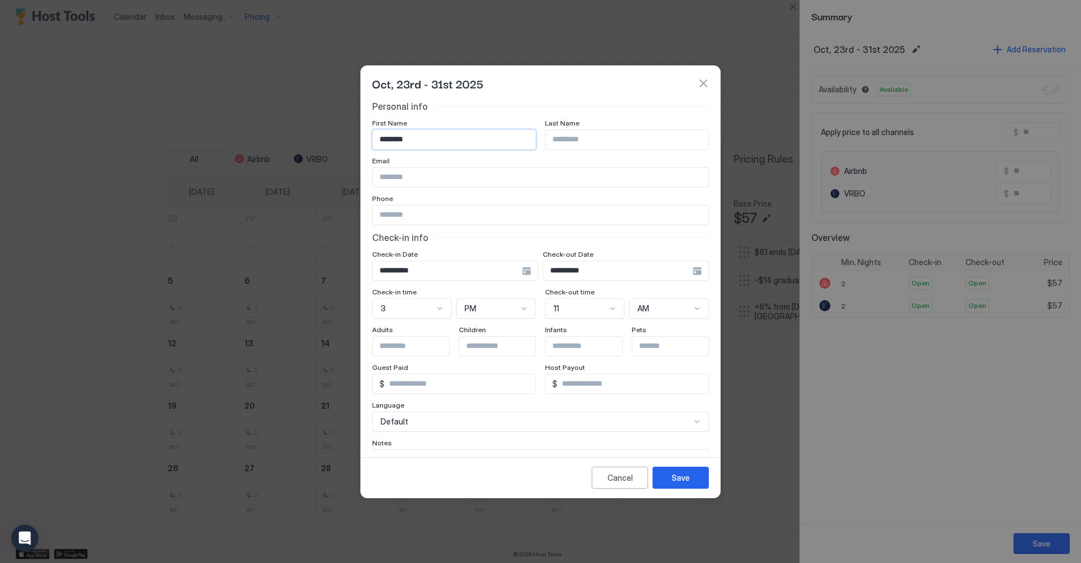
type input "*******"
type input "*****"
click at [681, 478] on div "Save" at bounding box center [681, 478] width 18 height 12
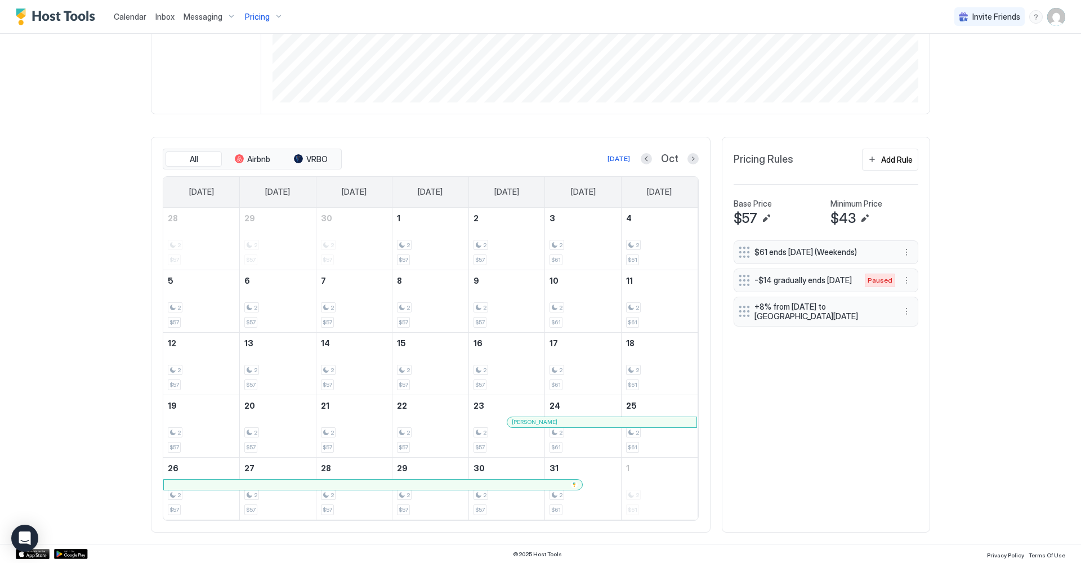
click at [45, 133] on div "Calendar Inbox Messaging Pricing Invite Friends JE Home Pricing LDM Viena Synce…" at bounding box center [540, 281] width 1081 height 563
click at [514, 424] on div at bounding box center [513, 422] width 9 height 9
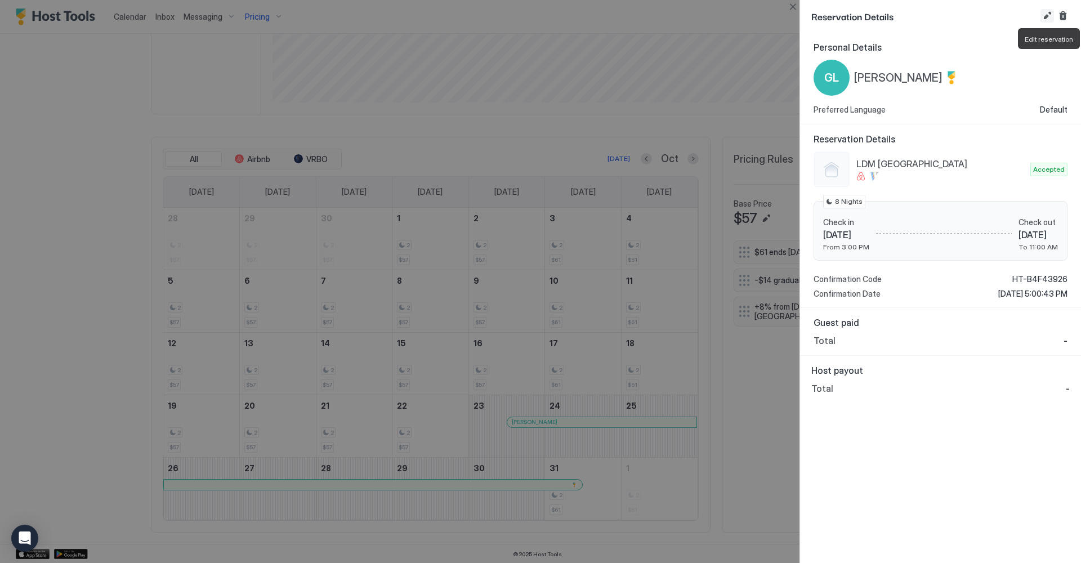
click at [1046, 17] on button "Edit reservation" at bounding box center [1048, 16] width 14 height 14
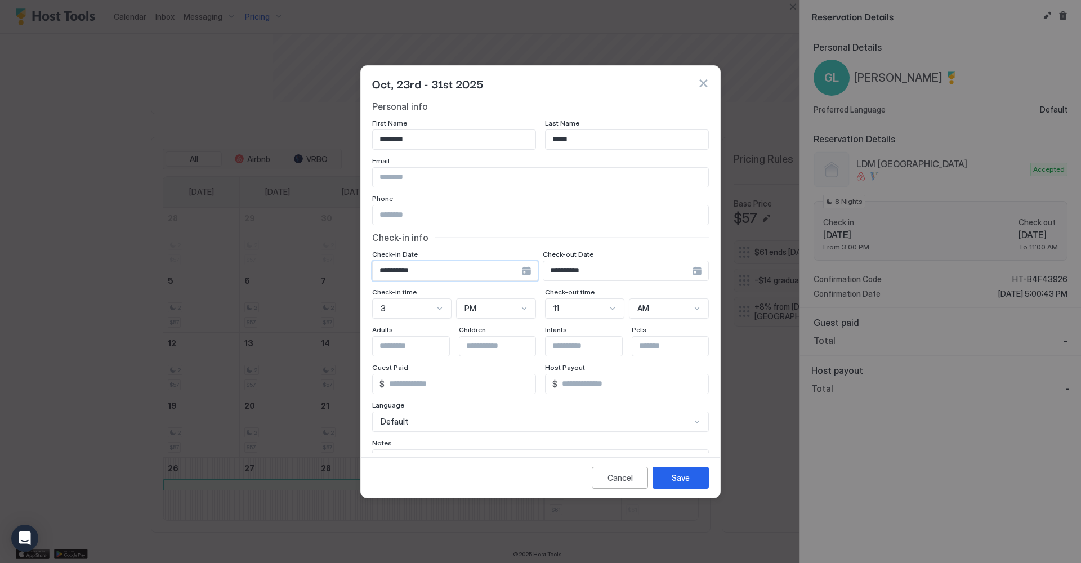
click at [438, 276] on input "**********" at bounding box center [447, 270] width 149 height 19
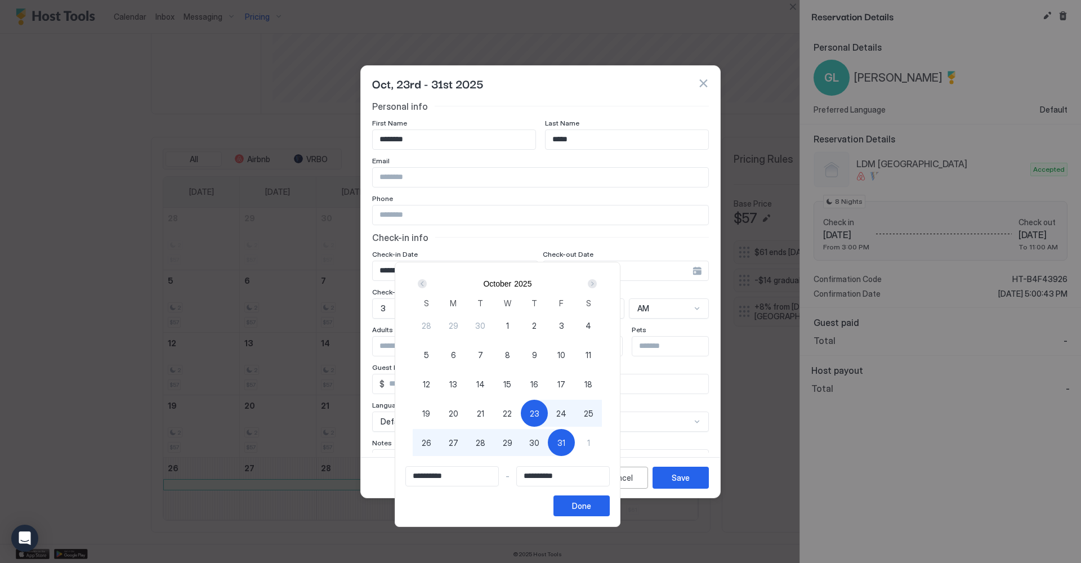
click at [458, 448] on span "27" at bounding box center [454, 443] width 10 height 12
type input "**********"
click at [591, 509] on div "Done" at bounding box center [581, 506] width 19 height 12
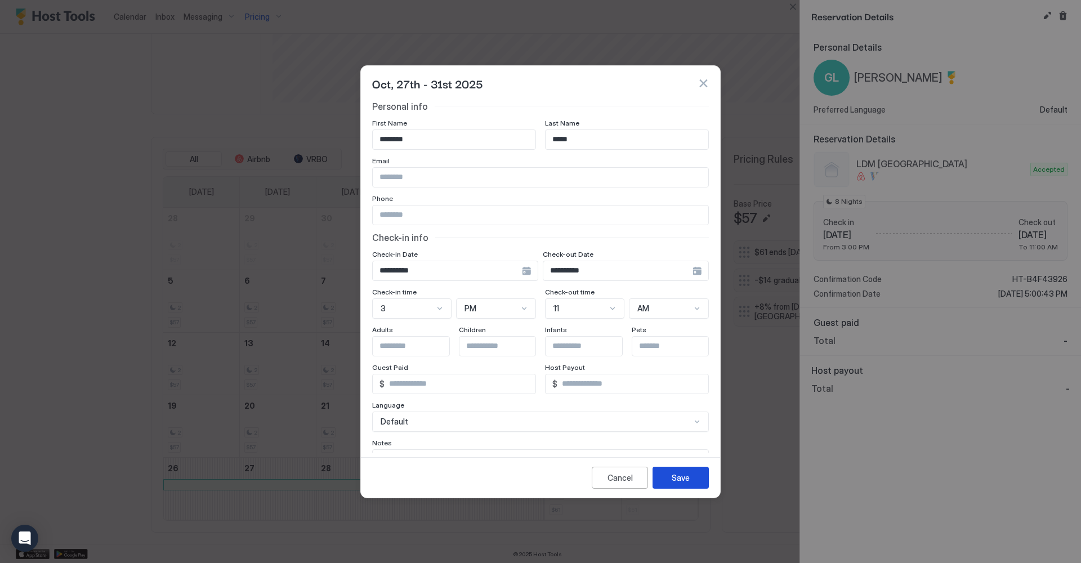
click at [672, 480] on div "Save" at bounding box center [681, 478] width 18 height 12
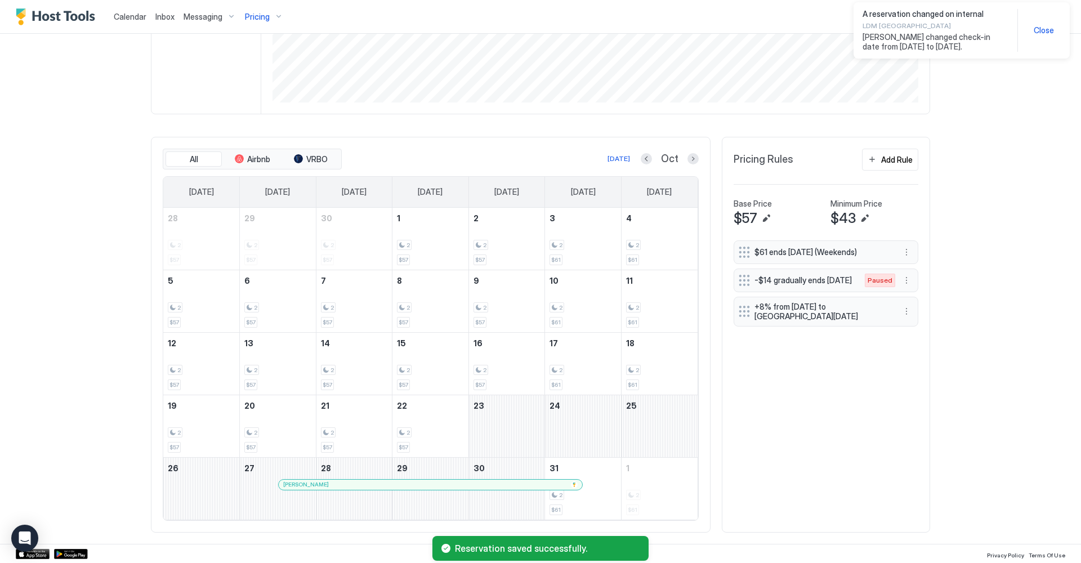
click at [1044, 34] on span "Close" at bounding box center [1044, 30] width 20 height 10
